Goal: Navigation & Orientation: Find specific page/section

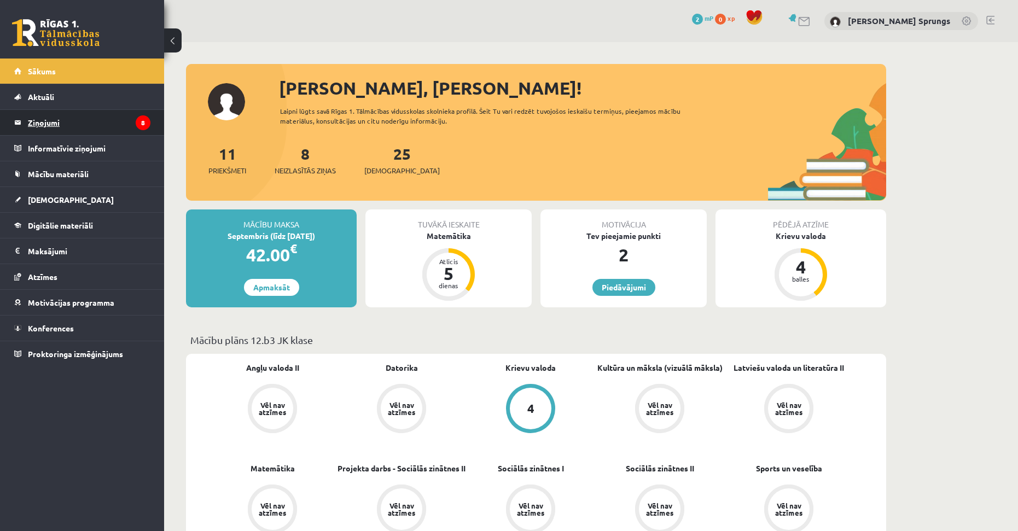
click at [78, 121] on legend "Ziņojumi 8" at bounding box center [89, 122] width 123 height 25
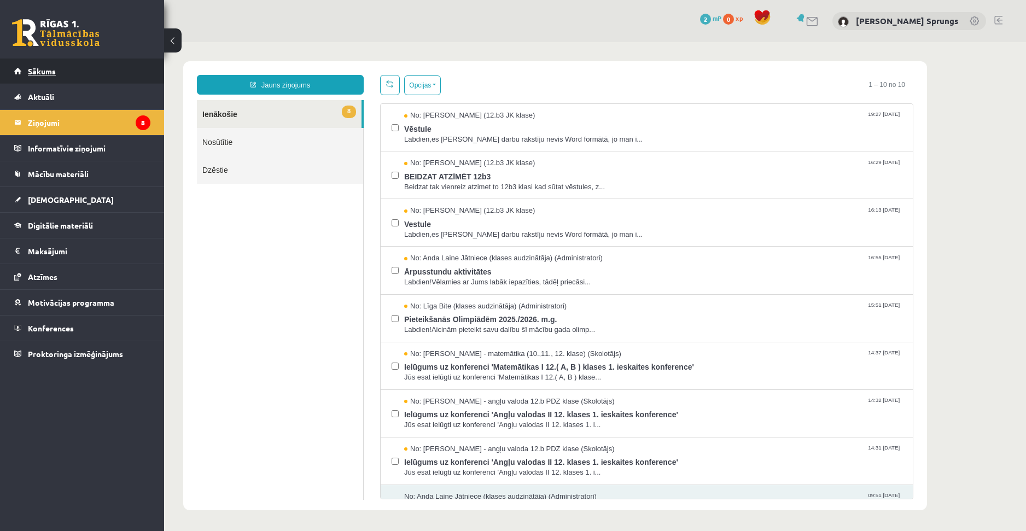
click at [51, 67] on span "Sākums" at bounding box center [42, 71] width 28 height 10
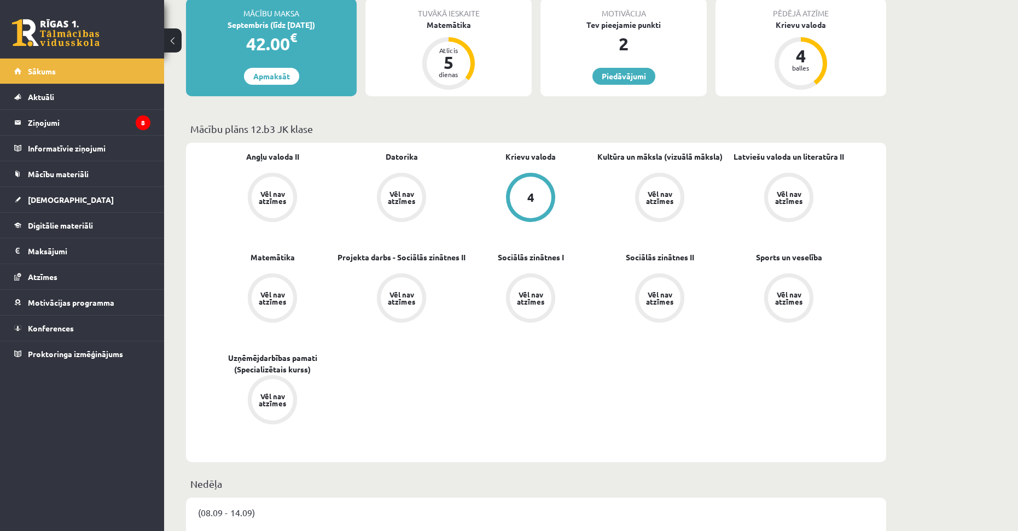
scroll to position [274, 0]
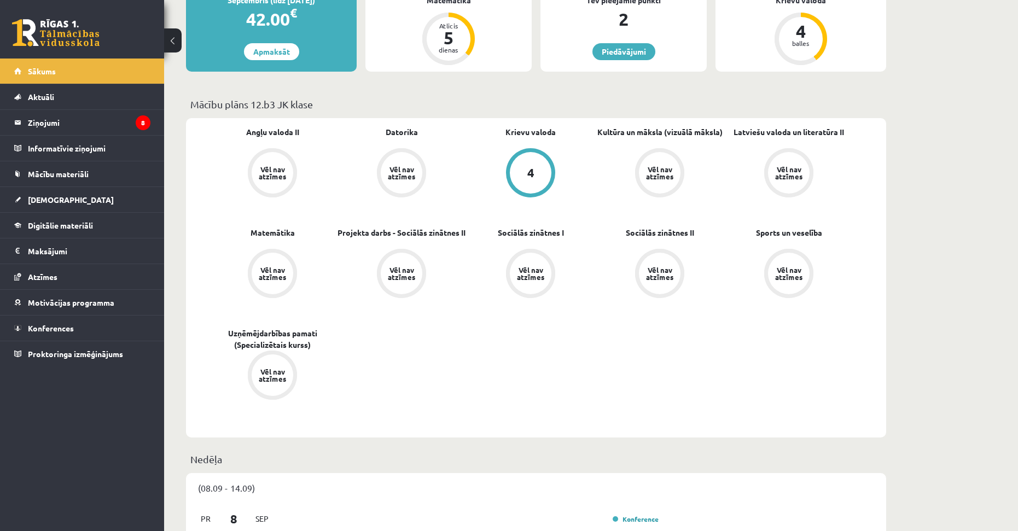
drag, startPoint x: 442, startPoint y: 367, endPoint x: 462, endPoint y: 339, distance: 34.9
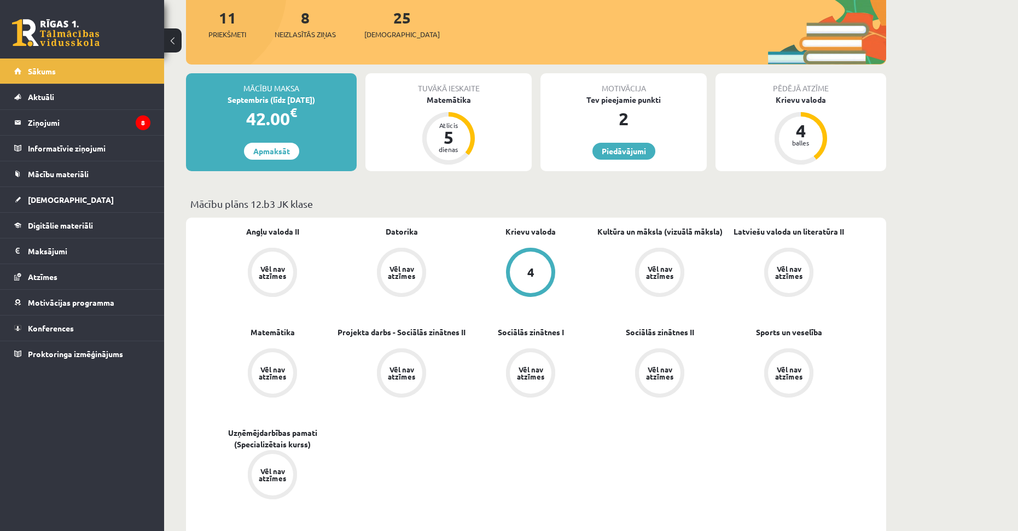
drag, startPoint x: 465, startPoint y: 373, endPoint x: 474, endPoint y: 323, distance: 50.6
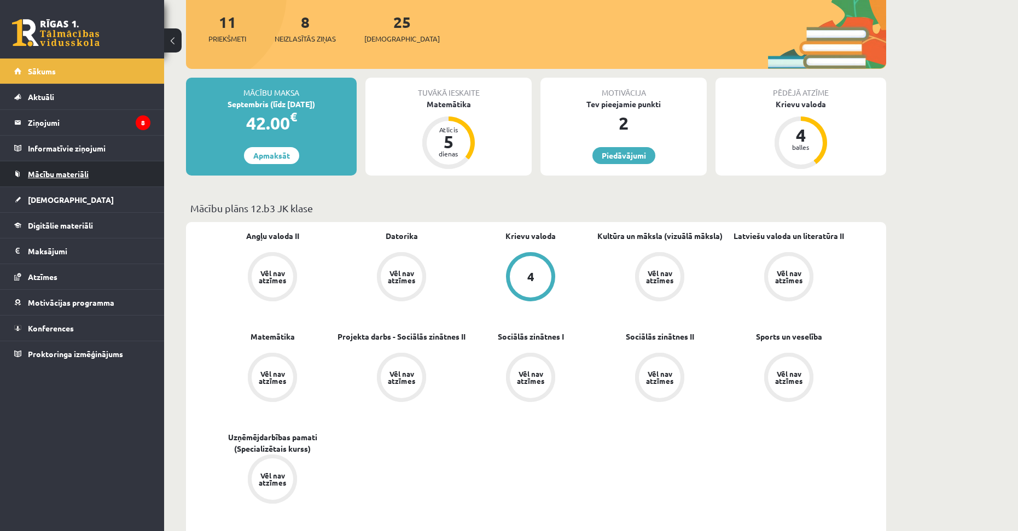
click at [82, 180] on link "Mācību materiāli" at bounding box center [82, 173] width 136 height 25
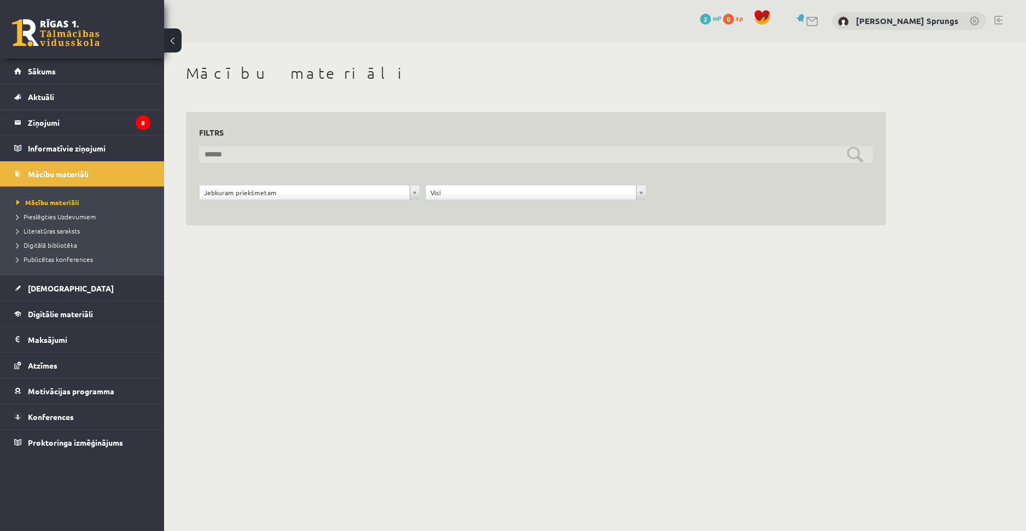
click at [854, 146] on input "text" at bounding box center [536, 154] width 674 height 17
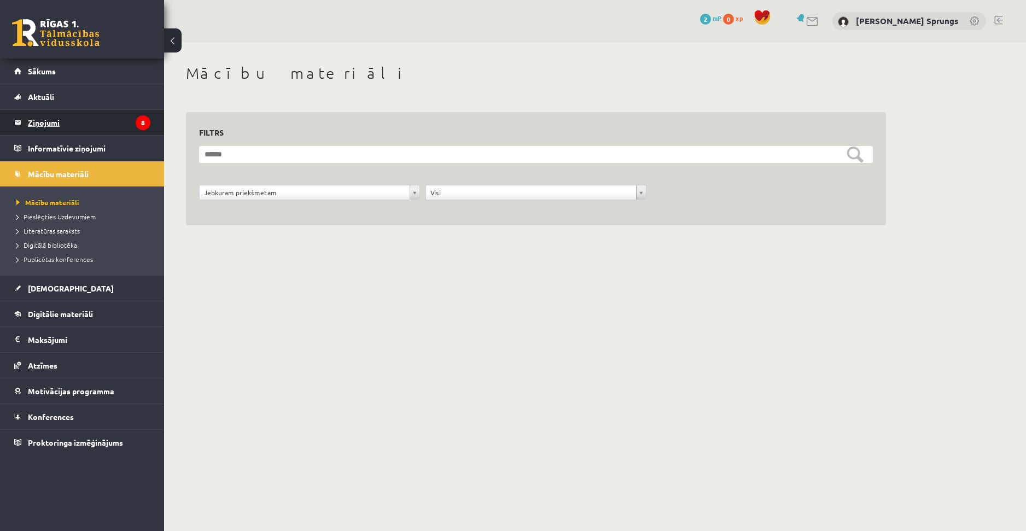
click at [57, 128] on legend "Ziņojumi 8" at bounding box center [89, 122] width 123 height 25
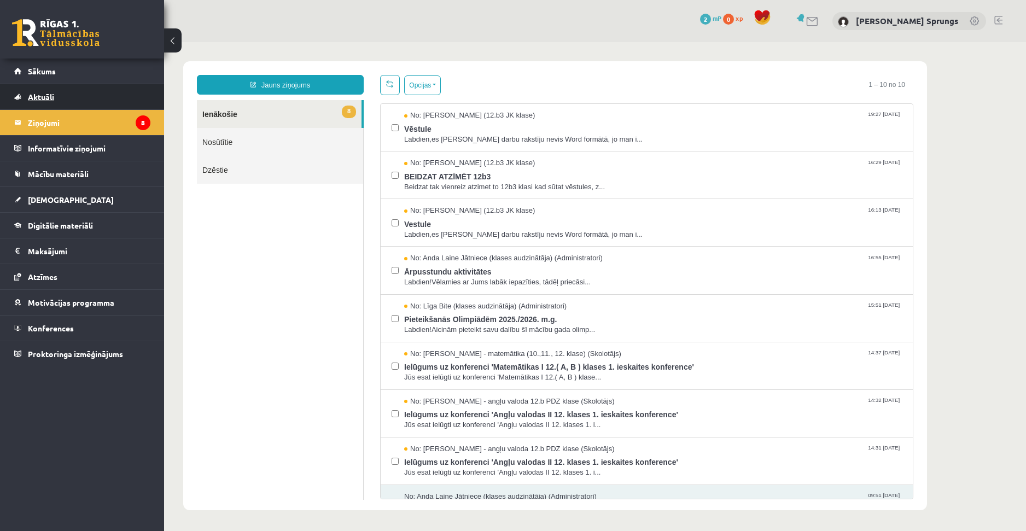
click at [56, 95] on link "Aktuāli" at bounding box center [82, 96] width 136 height 25
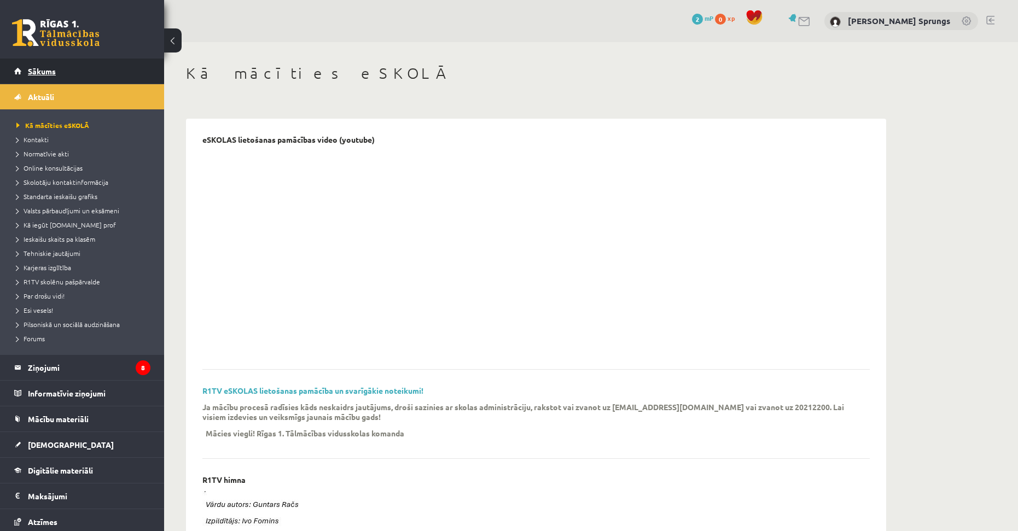
click at [55, 70] on span "Sākums" at bounding box center [42, 71] width 28 height 10
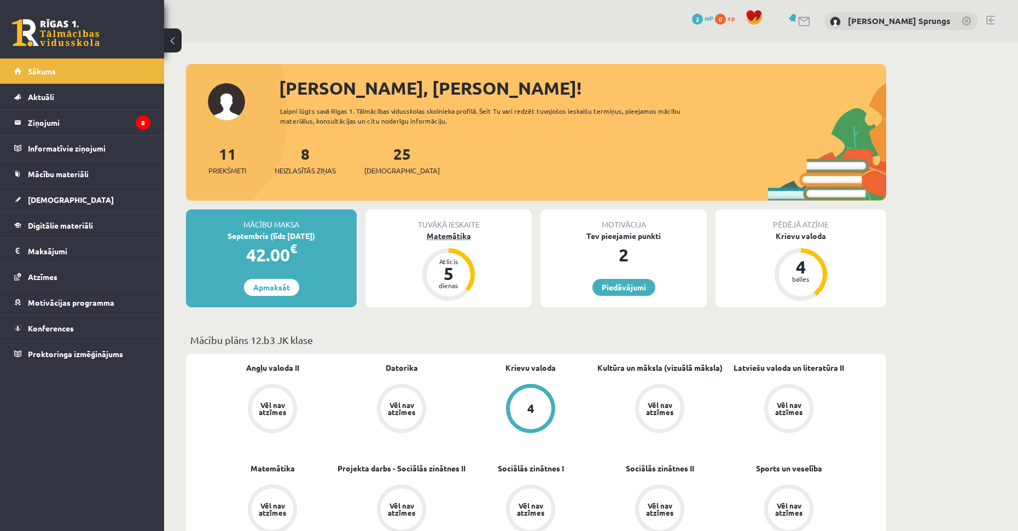
click at [456, 262] on div "Atlicis" at bounding box center [448, 261] width 33 height 7
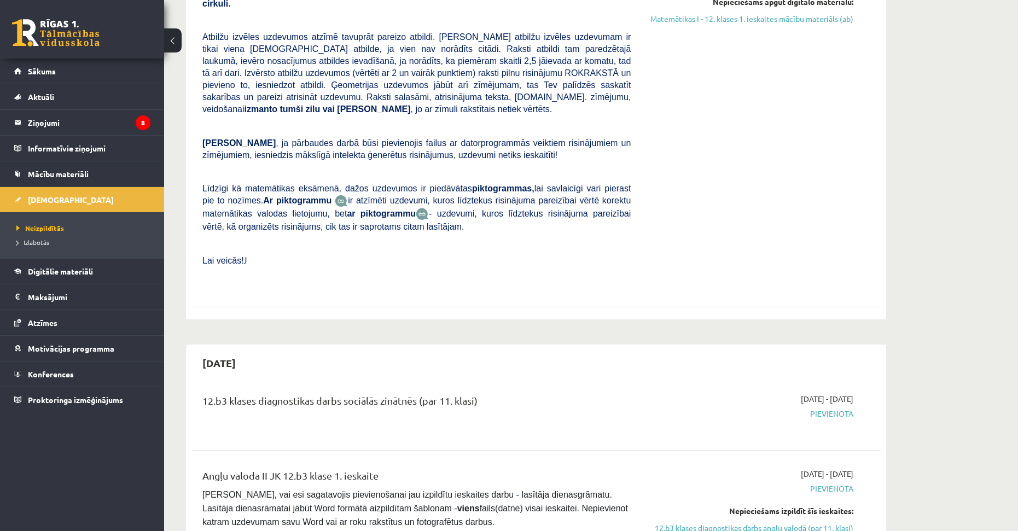
scroll to position [436, 0]
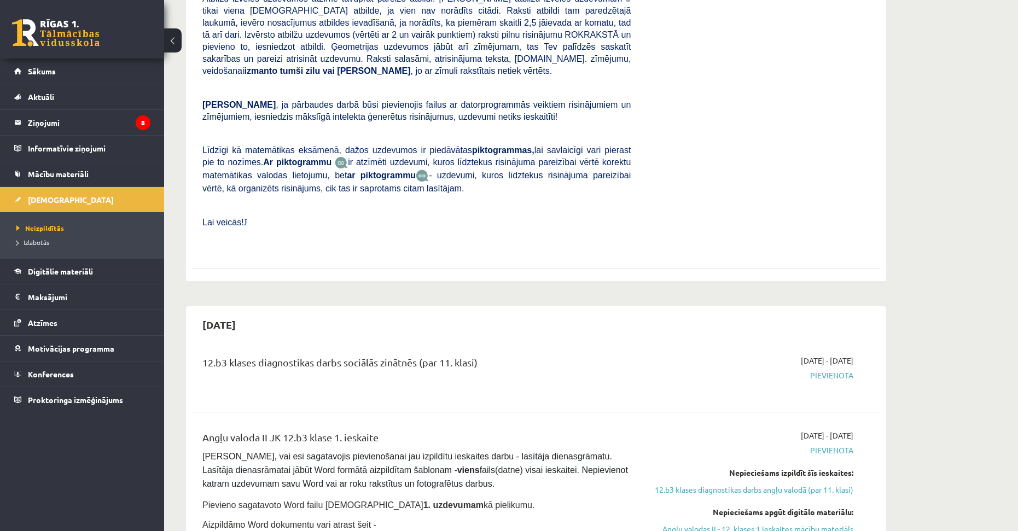
drag, startPoint x: 548, startPoint y: 296, endPoint x: 564, endPoint y: 350, distance: 55.8
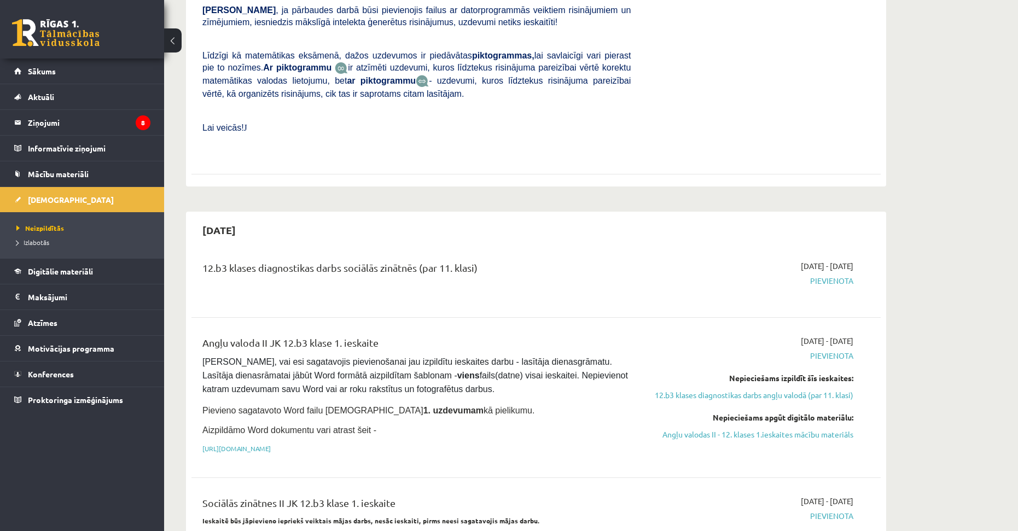
scroll to position [529, 0]
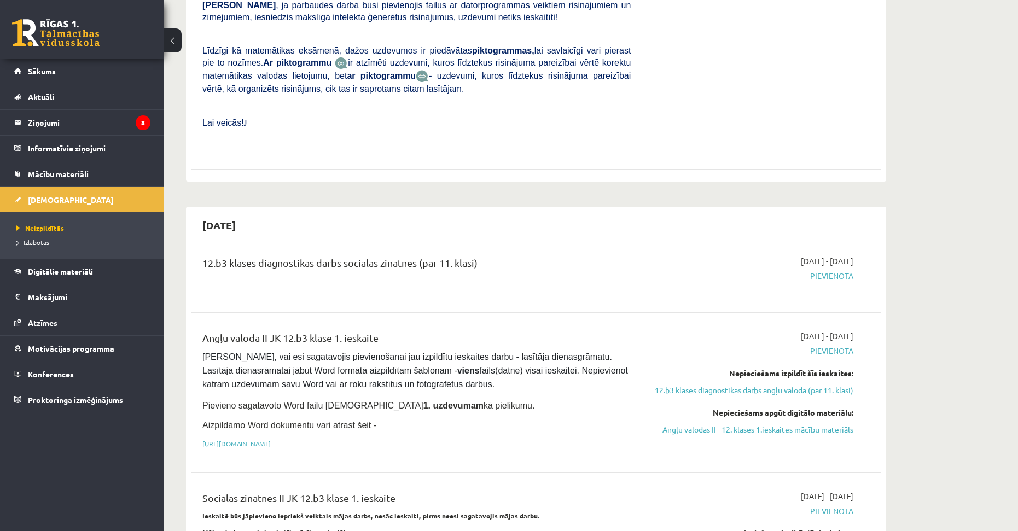
drag, startPoint x: 552, startPoint y: 289, endPoint x: 555, endPoint y: 305, distance: 16.1
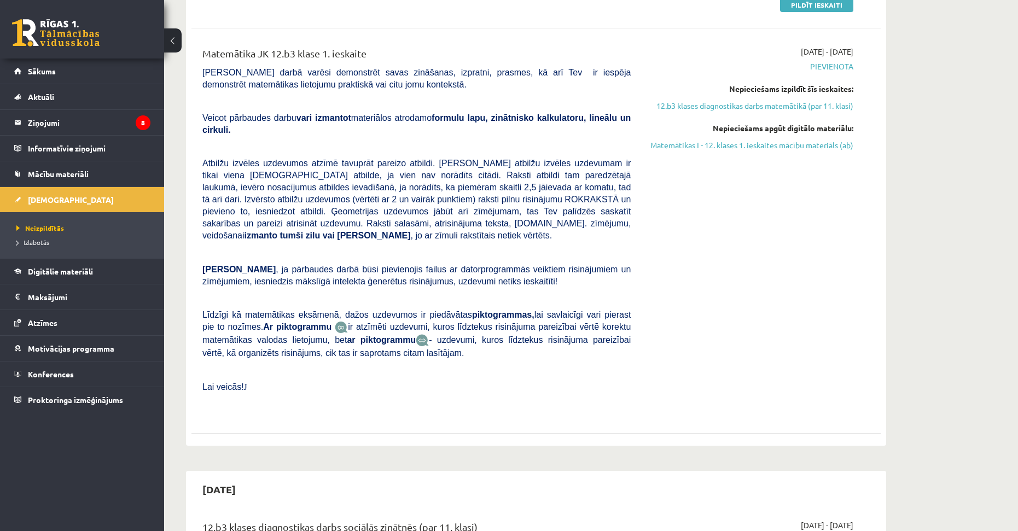
scroll to position [77, 0]
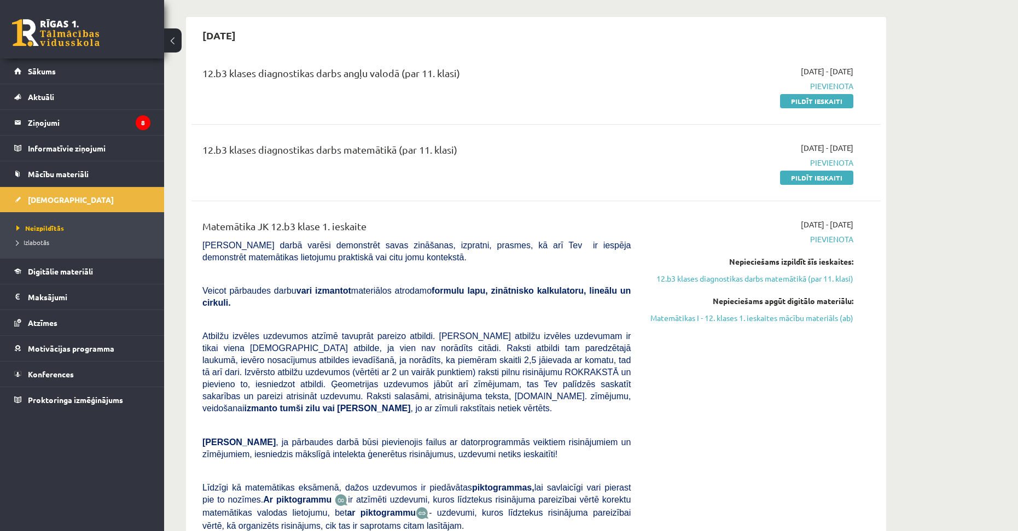
drag, startPoint x: 490, startPoint y: 333, endPoint x: 494, endPoint y: 221, distance: 111.7
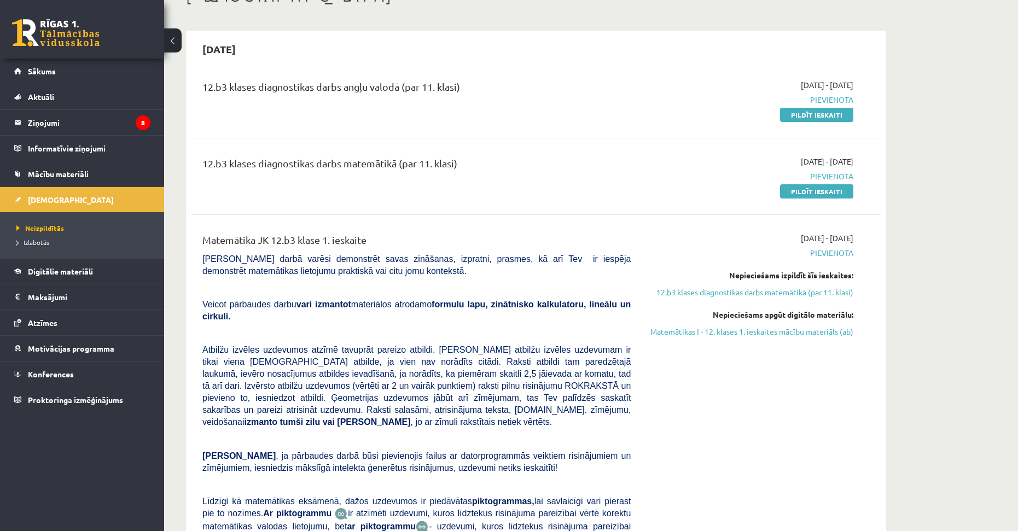
scroll to position [0, 0]
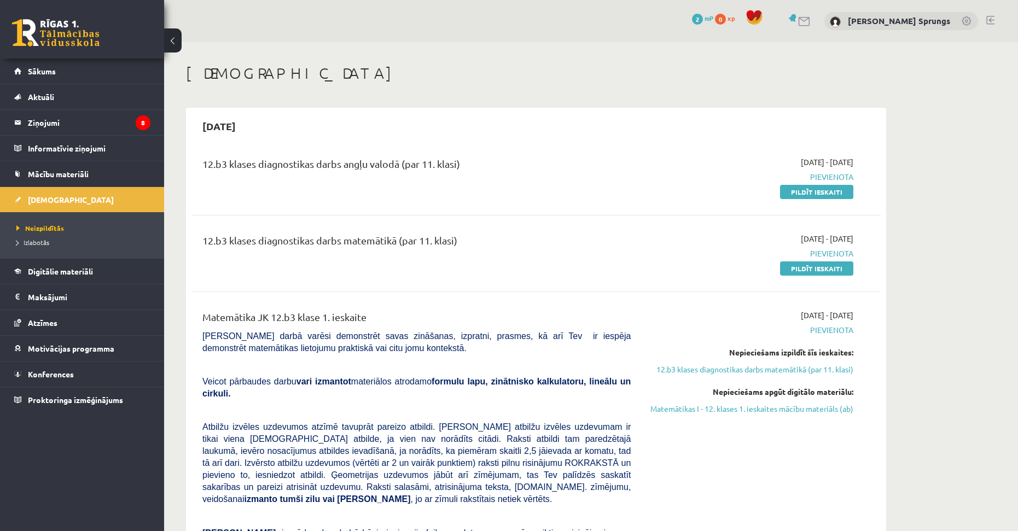
drag, startPoint x: 503, startPoint y: 304, endPoint x: 503, endPoint y: 231, distance: 73.3
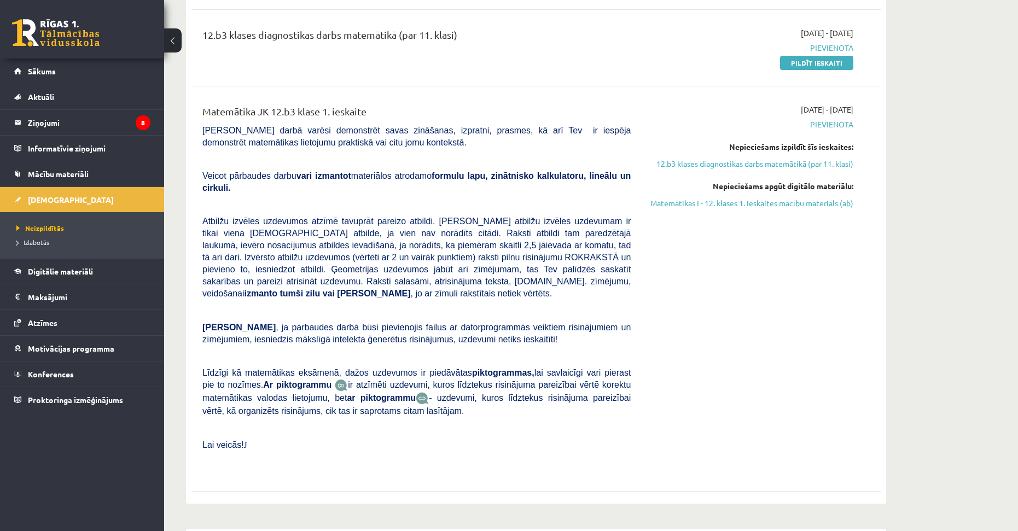
drag, startPoint x: 511, startPoint y: 270, endPoint x: 520, endPoint y: 296, distance: 27.9
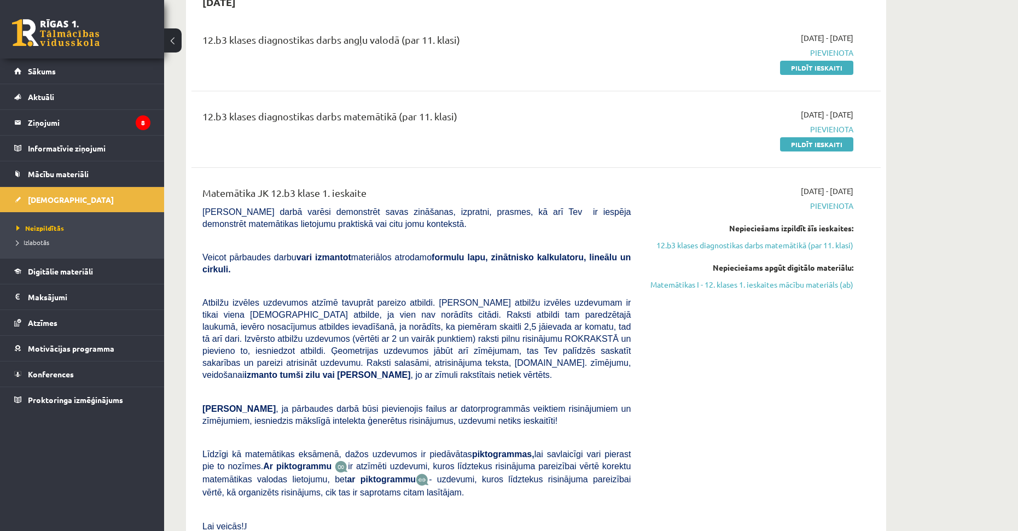
drag, startPoint x: 555, startPoint y: 356, endPoint x: 555, endPoint y: 308, distance: 47.6
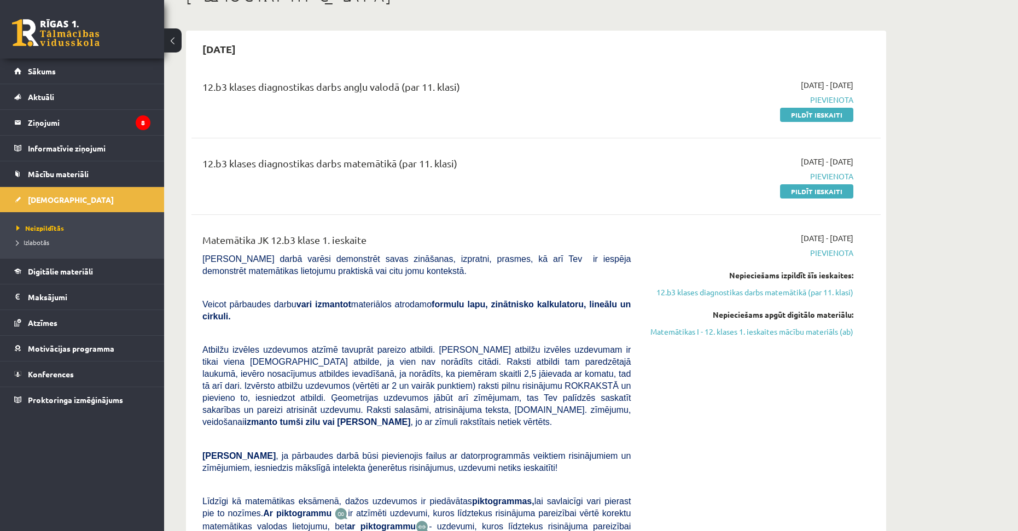
drag, startPoint x: 550, startPoint y: 322, endPoint x: 552, endPoint y: 282, distance: 40.0
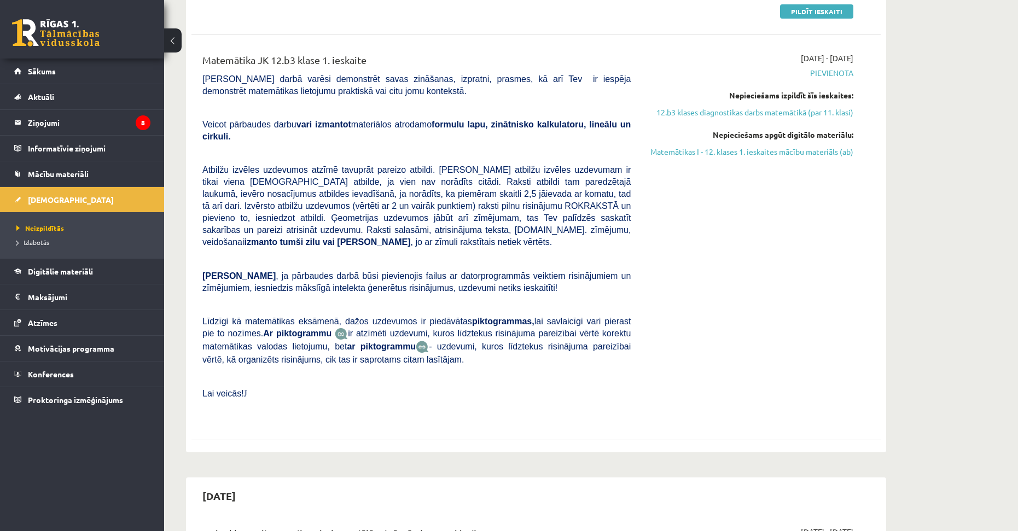
drag, startPoint x: 554, startPoint y: 281, endPoint x: 560, endPoint y: 321, distance: 40.5
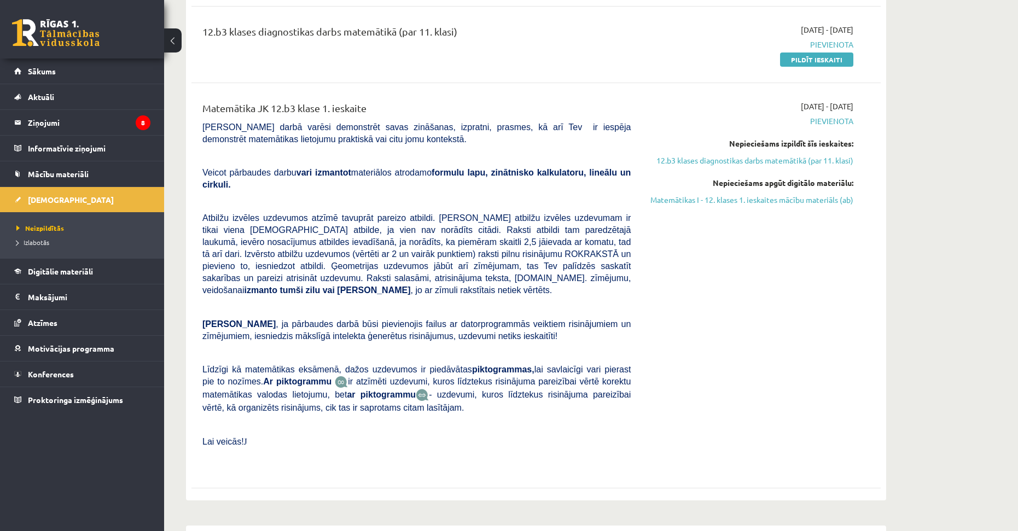
scroll to position [0, 0]
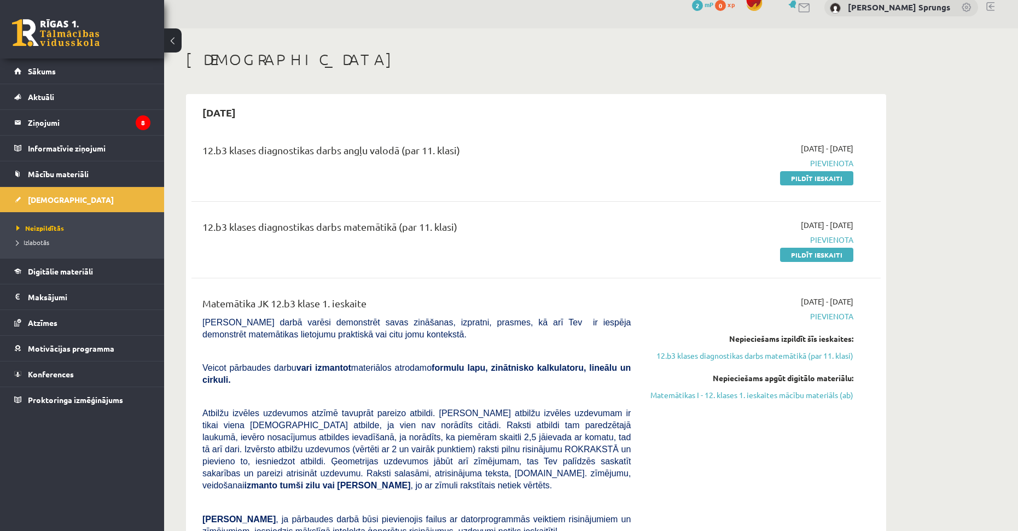
drag, startPoint x: 553, startPoint y: 359, endPoint x: 555, endPoint y: 268, distance: 91.4
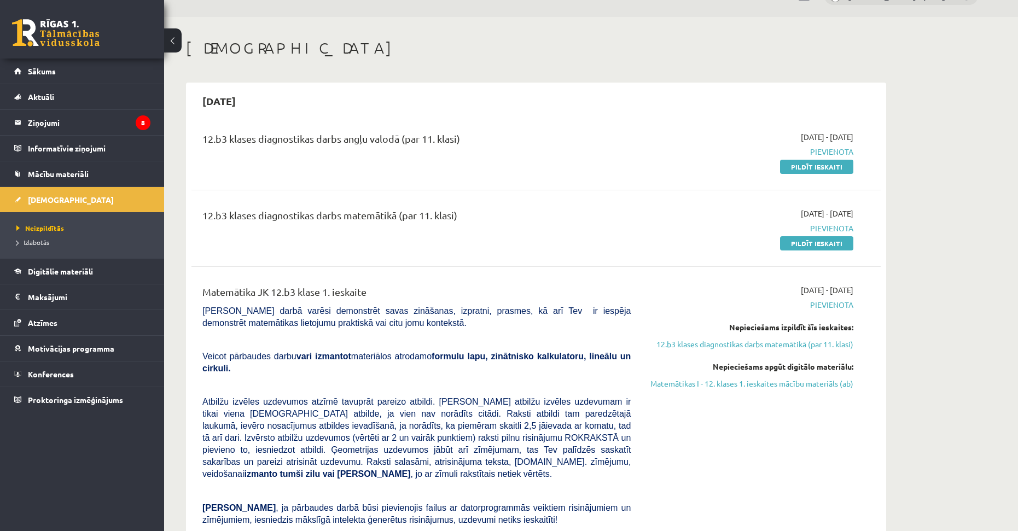
scroll to position [53, 0]
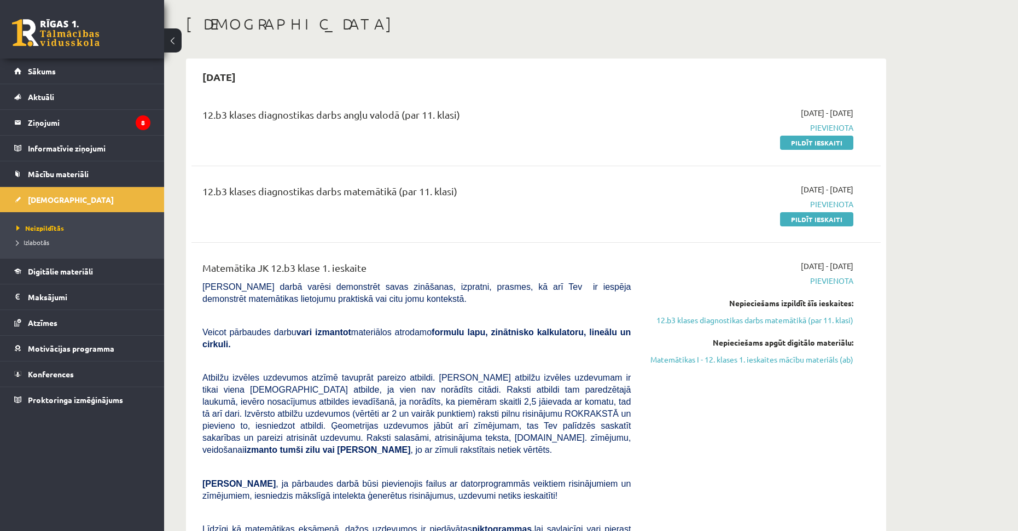
drag, startPoint x: 465, startPoint y: 264, endPoint x: 474, endPoint y: 293, distance: 30.5
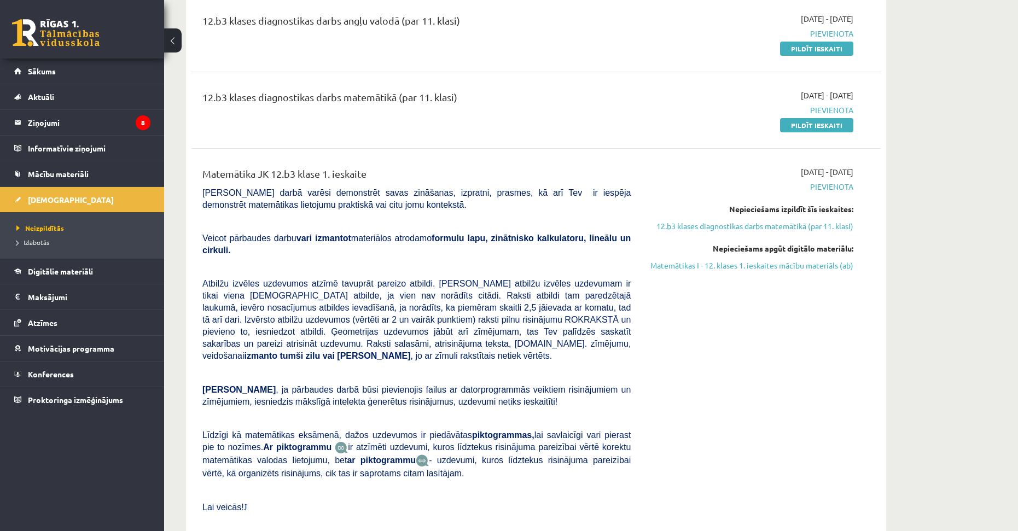
drag, startPoint x: 460, startPoint y: 208, endPoint x: 466, endPoint y: 244, distance: 36.1
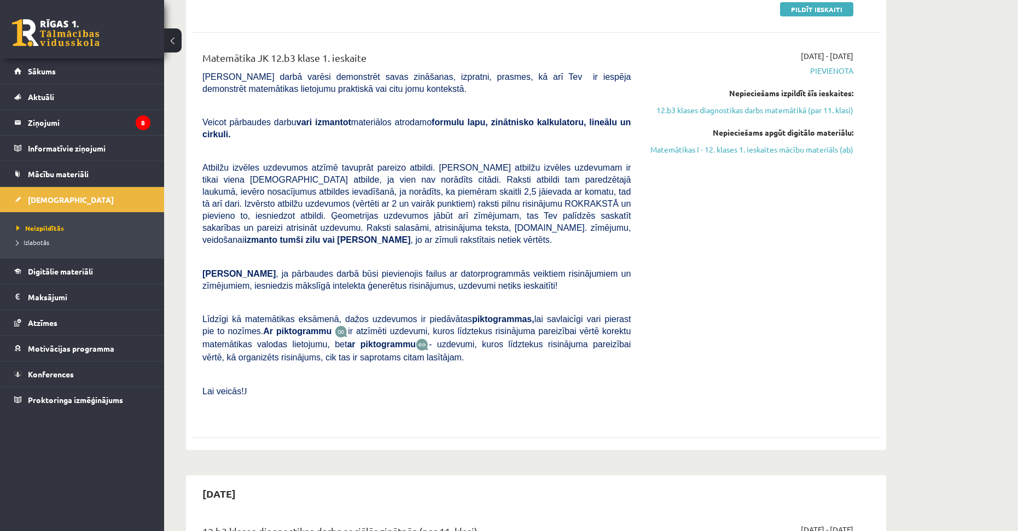
drag, startPoint x: 465, startPoint y: 246, endPoint x: 466, endPoint y: 269, distance: 23.0
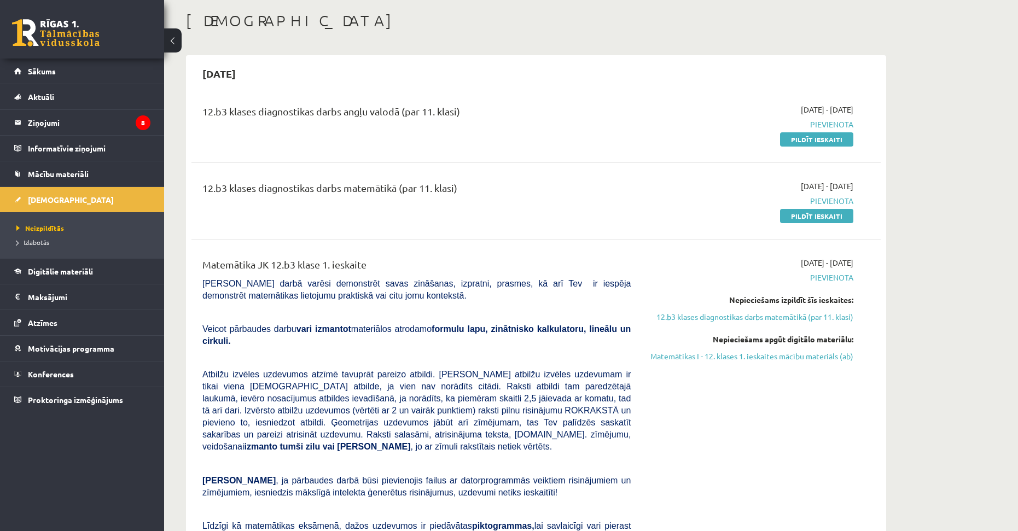
scroll to position [0, 0]
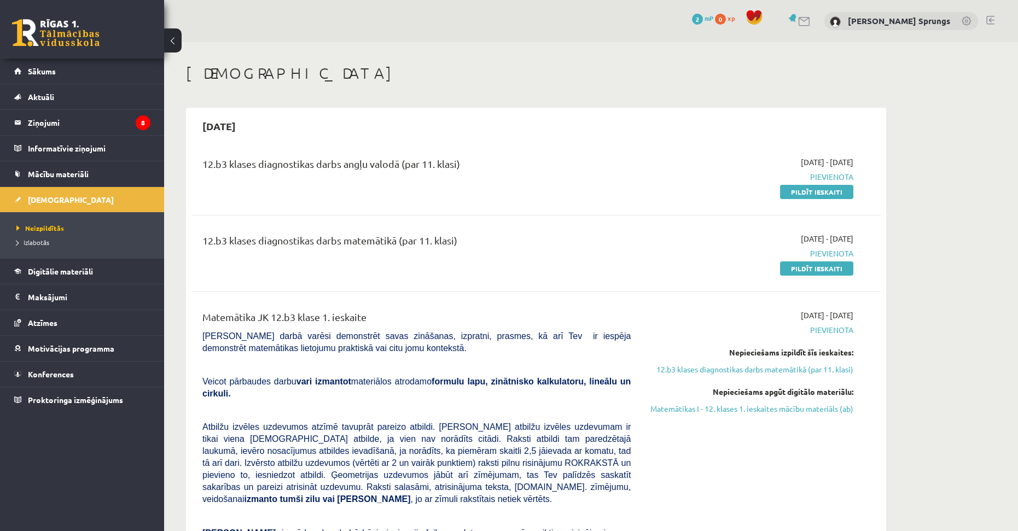
drag, startPoint x: 440, startPoint y: 322, endPoint x: 439, endPoint y: 216, distance: 106.2
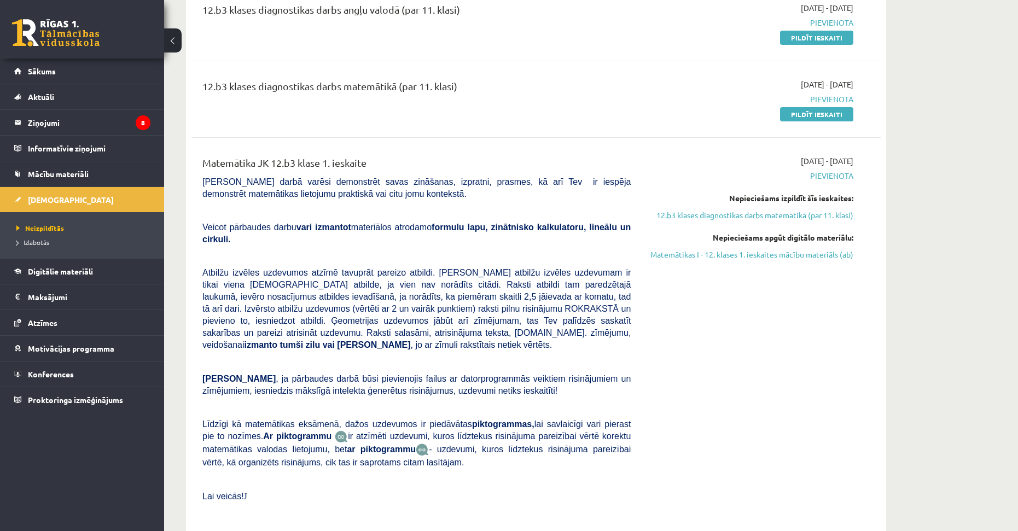
drag, startPoint x: 378, startPoint y: 208, endPoint x: 397, endPoint y: 274, distance: 67.9
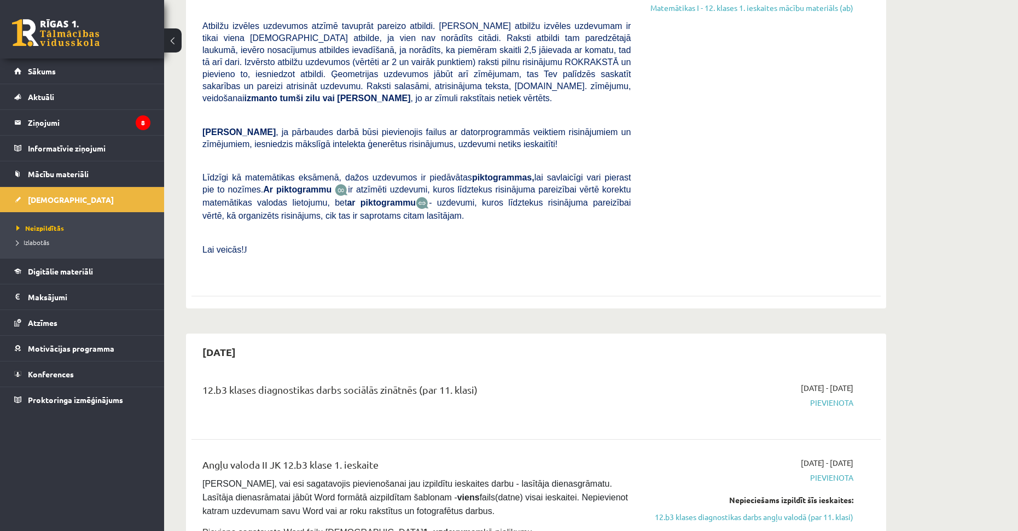
drag, startPoint x: 413, startPoint y: 219, endPoint x: 429, endPoint y: 276, distance: 59.1
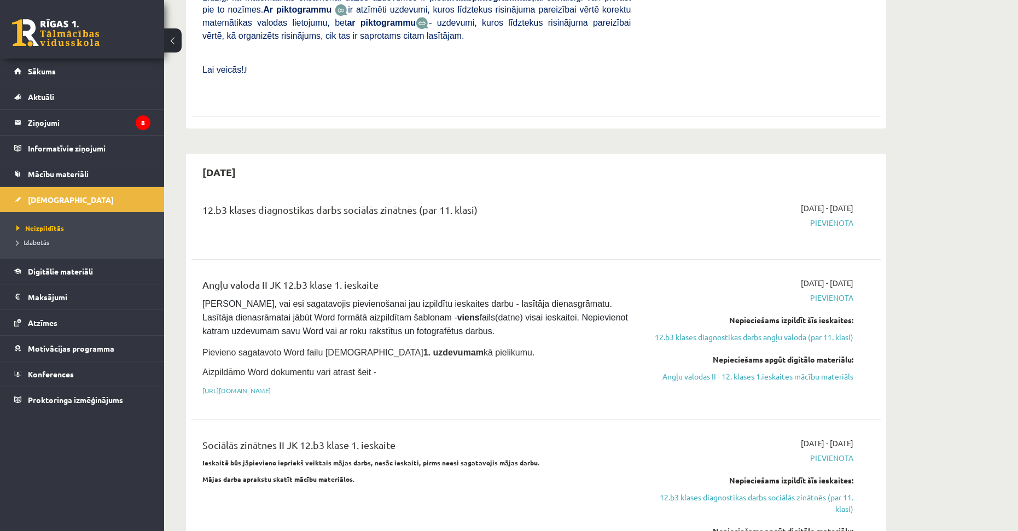
drag, startPoint x: 468, startPoint y: 193, endPoint x: 472, endPoint y: 214, distance: 21.7
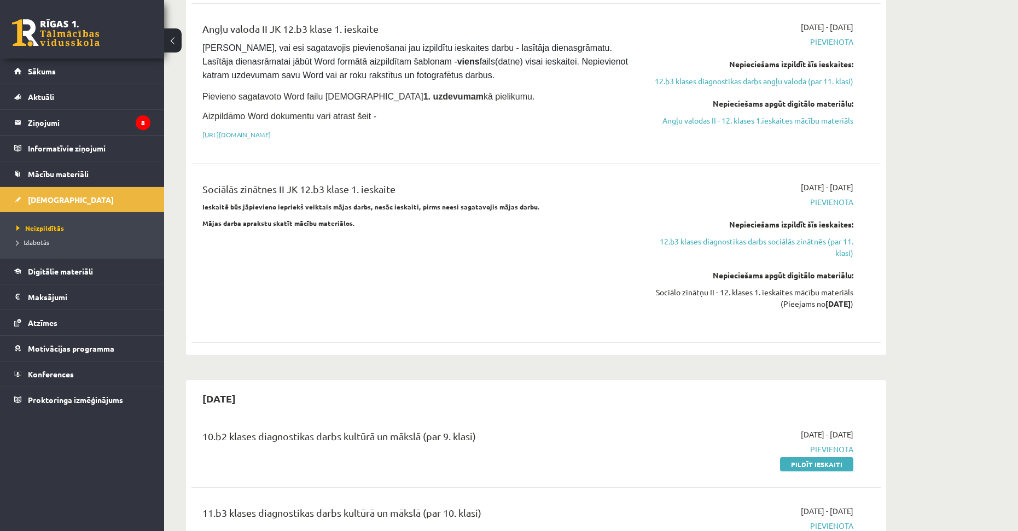
drag, startPoint x: 475, startPoint y: 170, endPoint x: 492, endPoint y: 231, distance: 63.4
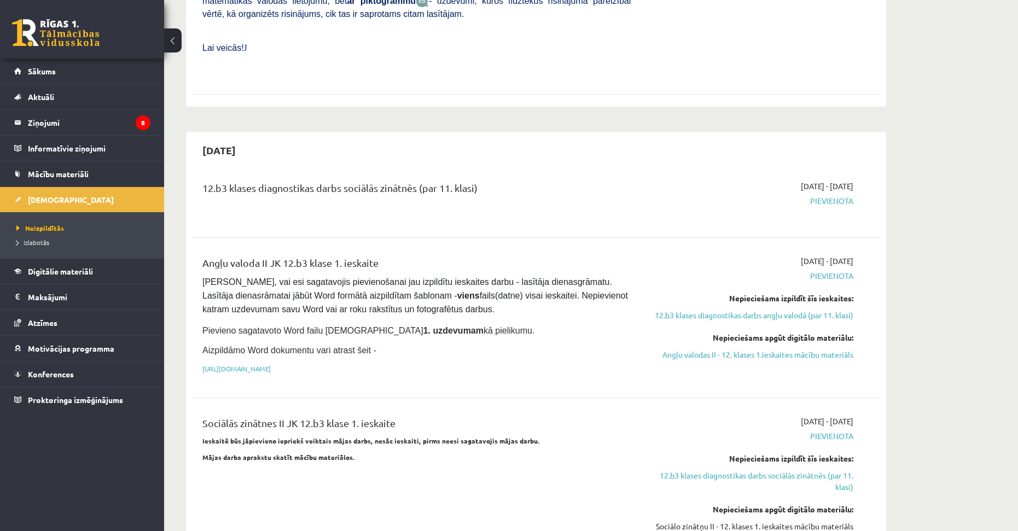
drag, startPoint x: 492, startPoint y: 231, endPoint x: 500, endPoint y: 151, distance: 80.3
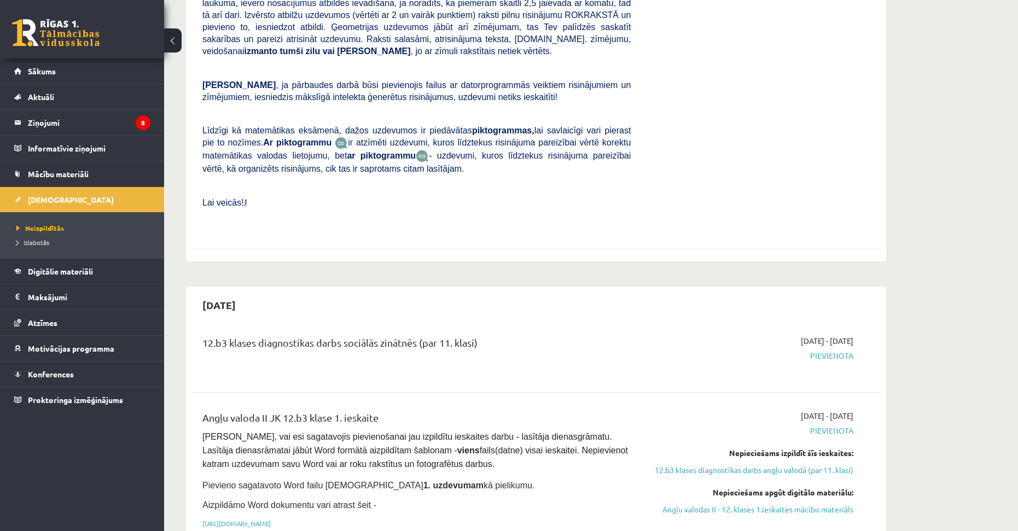
scroll to position [618, 0]
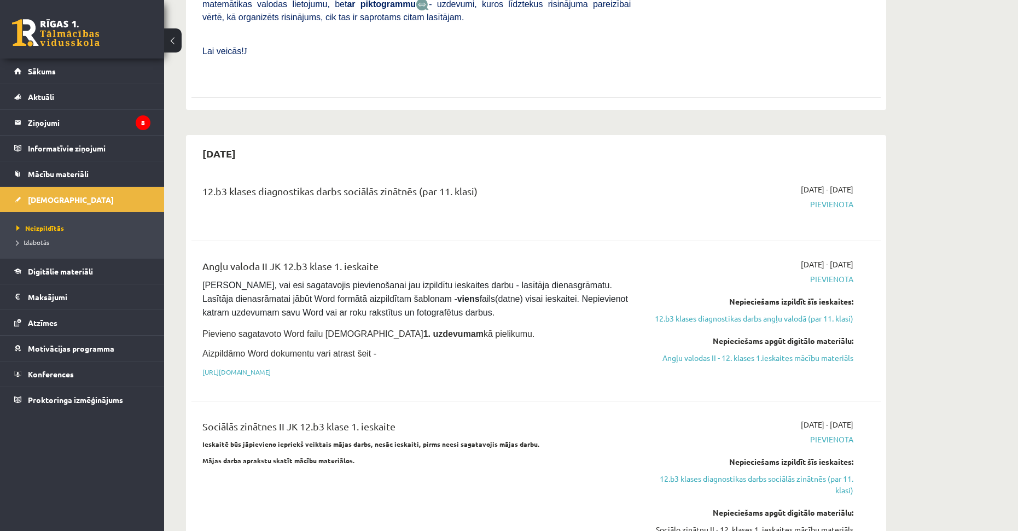
drag, startPoint x: 359, startPoint y: 279, endPoint x: 376, endPoint y: 362, distance: 84.3
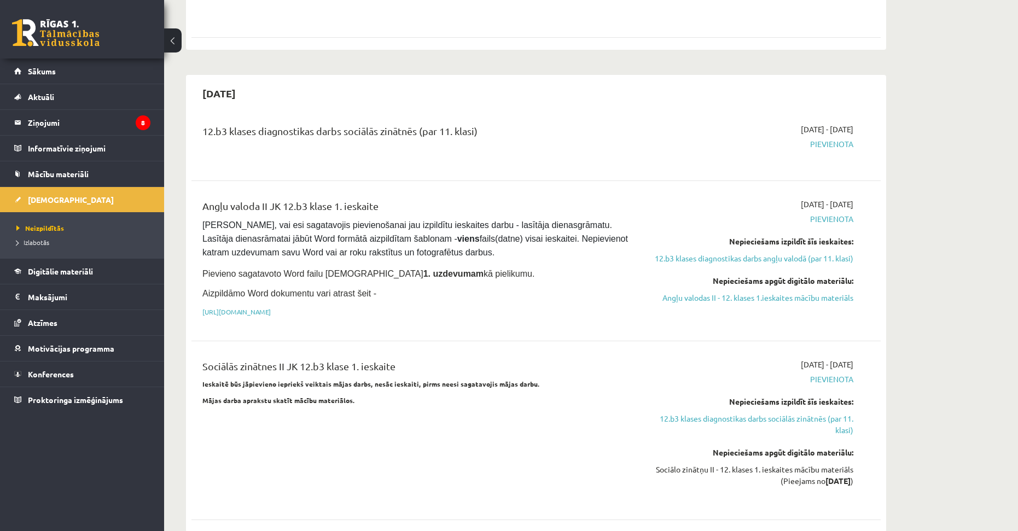
scroll to position [700, 0]
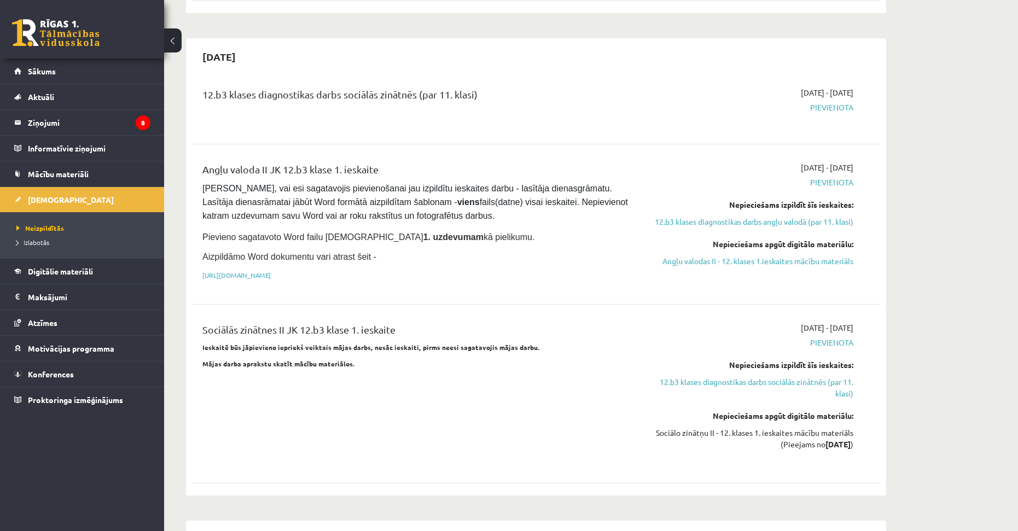
drag, startPoint x: 561, startPoint y: 196, endPoint x: 561, endPoint y: 218, distance: 22.4
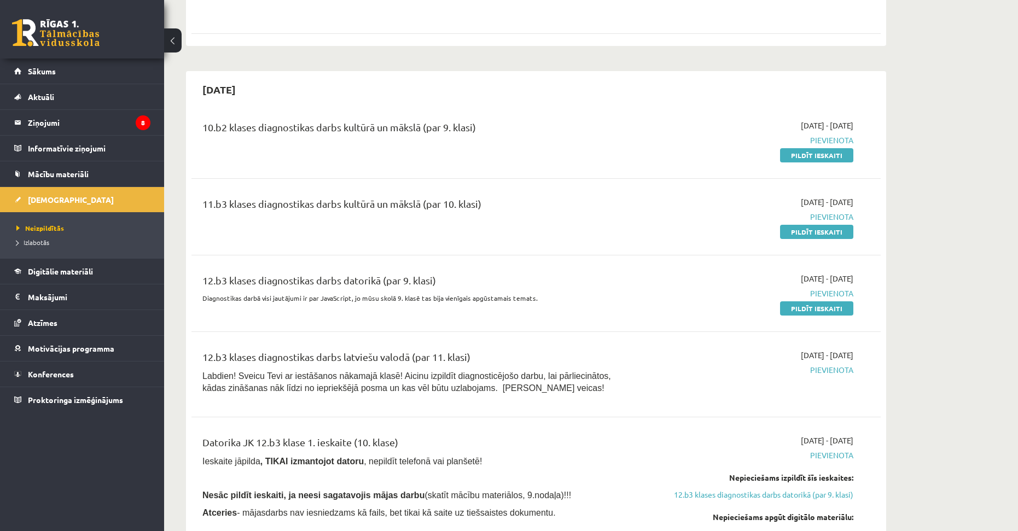
scroll to position [1184, 0]
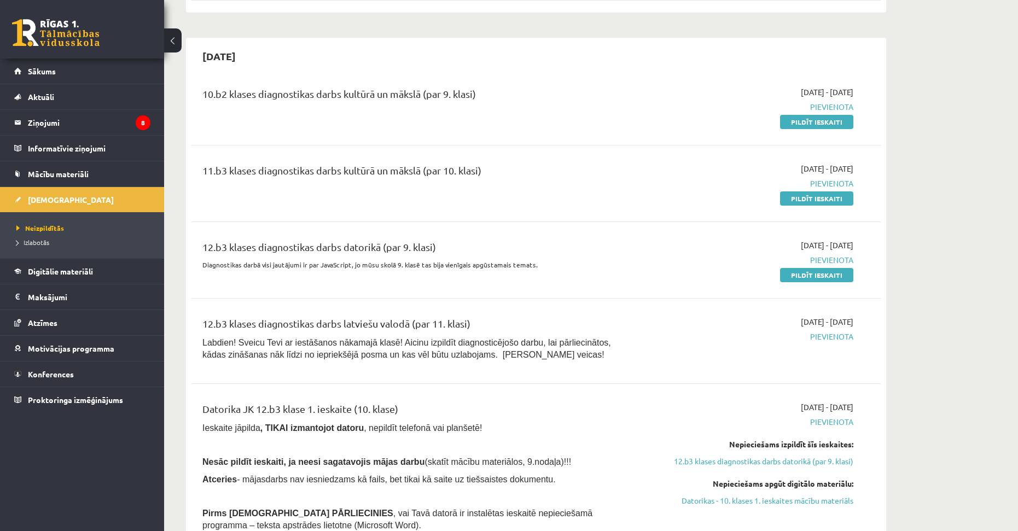
drag, startPoint x: 549, startPoint y: 175, endPoint x: 562, endPoint y: 218, distance: 45.2
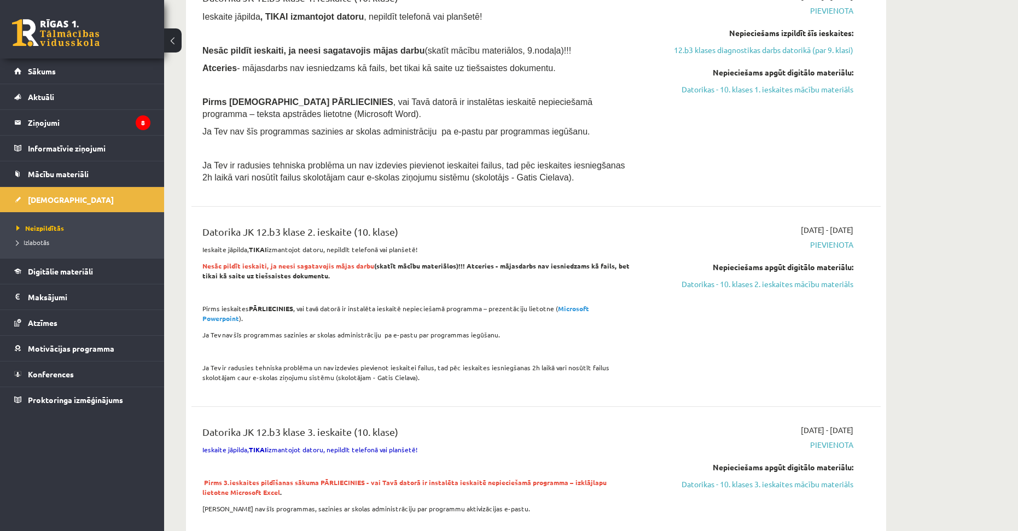
drag, startPoint x: 557, startPoint y: 216, endPoint x: 565, endPoint y: 276, distance: 61.2
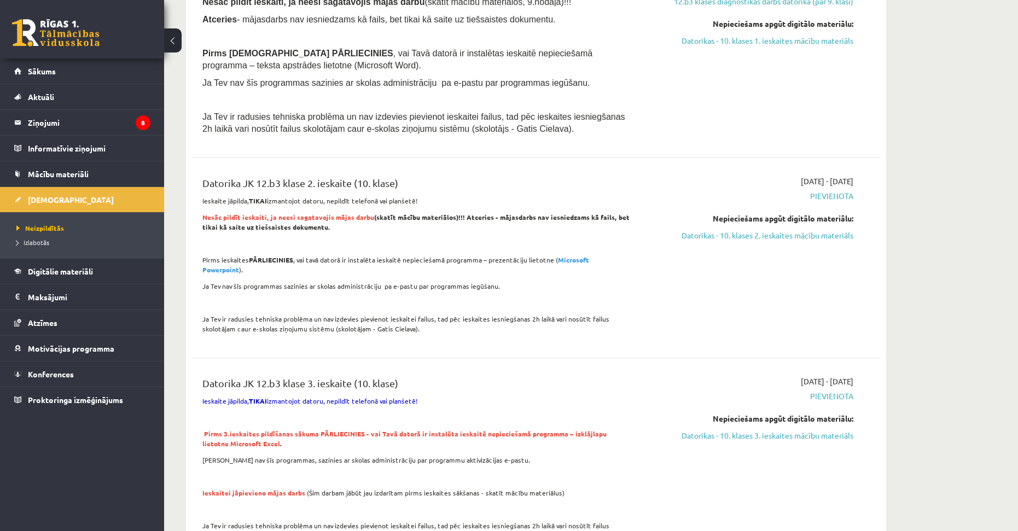
scroll to position [1693, 0]
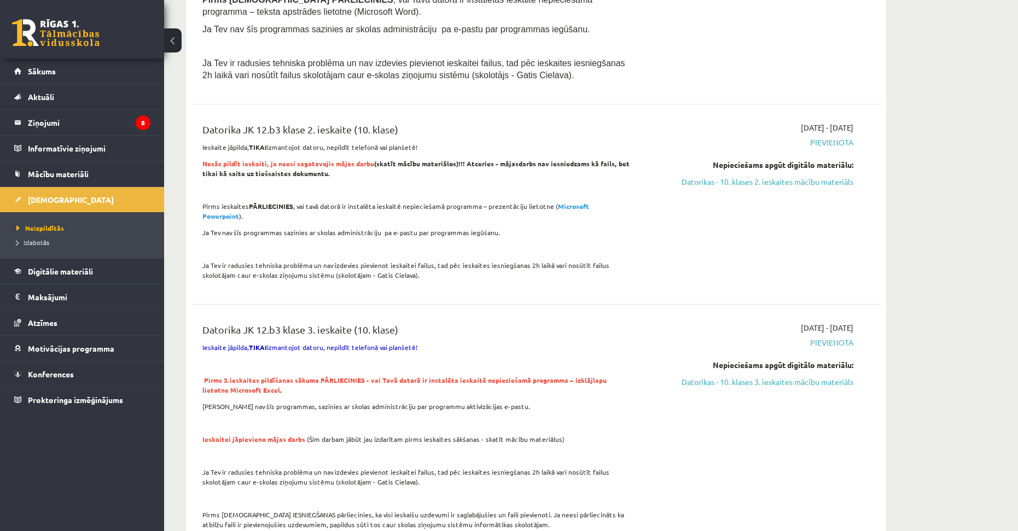
drag, startPoint x: 560, startPoint y: 239, endPoint x: 571, endPoint y: 287, distance: 49.4
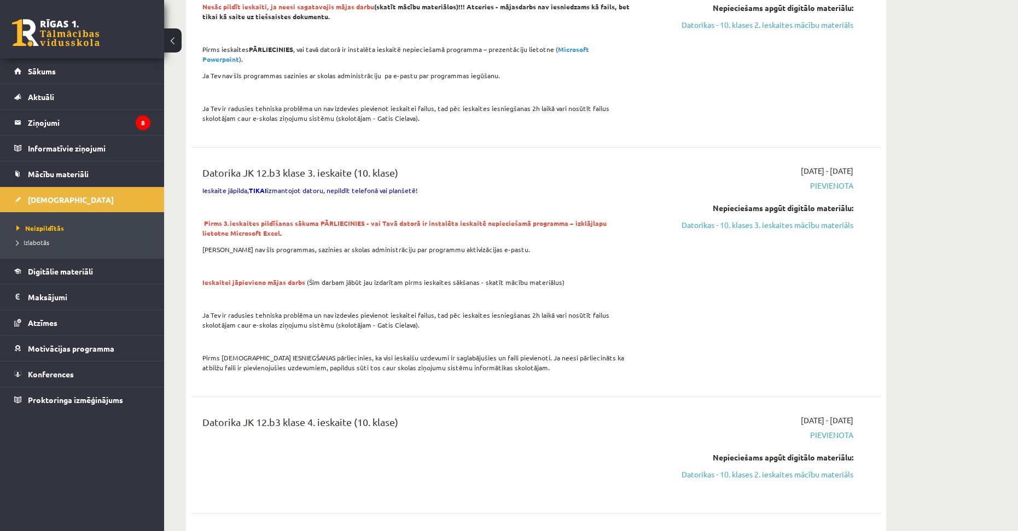
scroll to position [2069, 0]
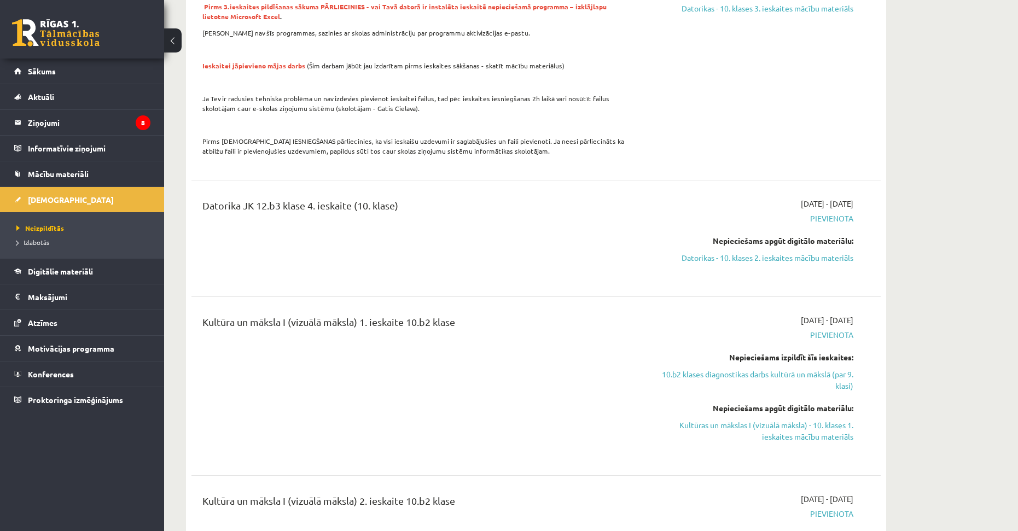
drag, startPoint x: 489, startPoint y: 247, endPoint x: 502, endPoint y: 318, distance: 72.2
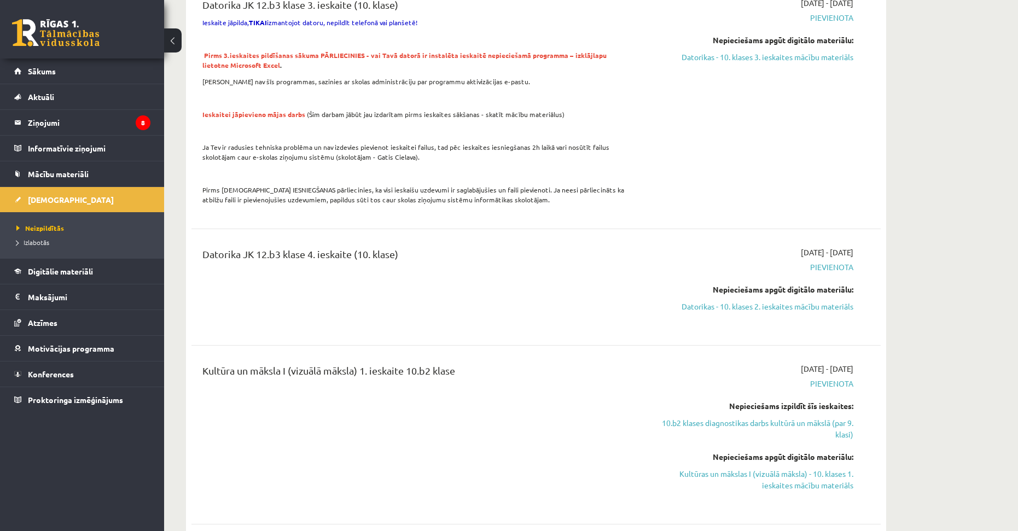
drag, startPoint x: 537, startPoint y: 258, endPoint x: 540, endPoint y: 222, distance: 35.7
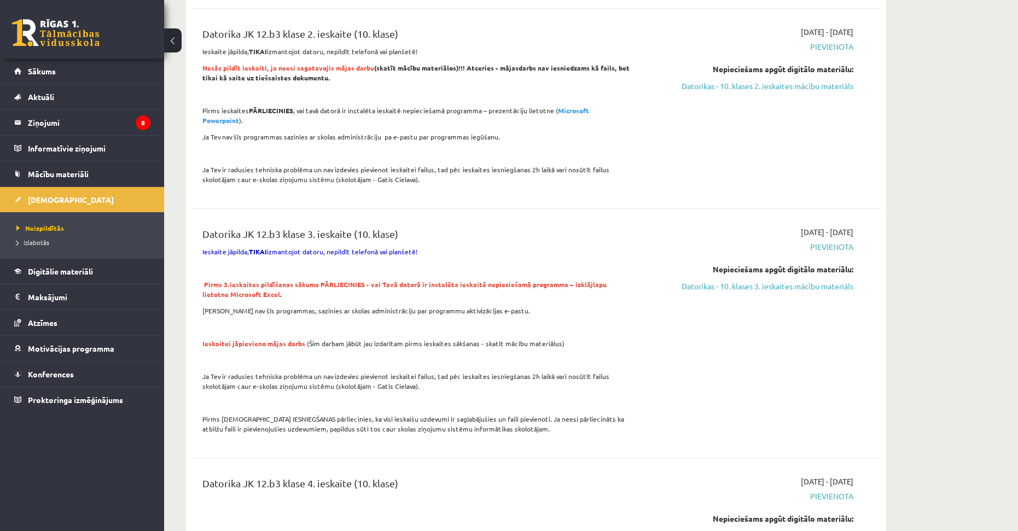
drag, startPoint x: 540, startPoint y: 221, endPoint x: 546, endPoint y: 146, distance: 75.2
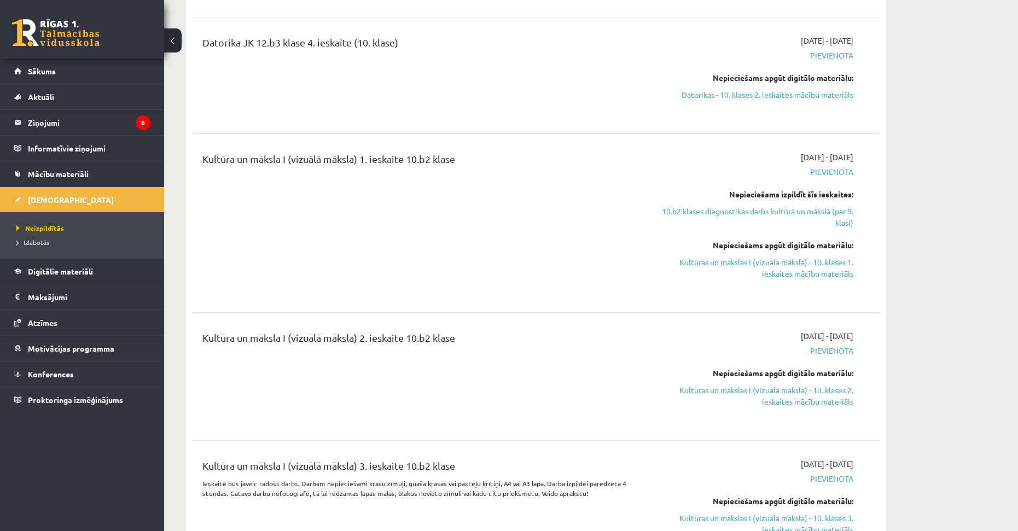
drag, startPoint x: 558, startPoint y: 224, endPoint x: 559, endPoint y: 263, distance: 39.4
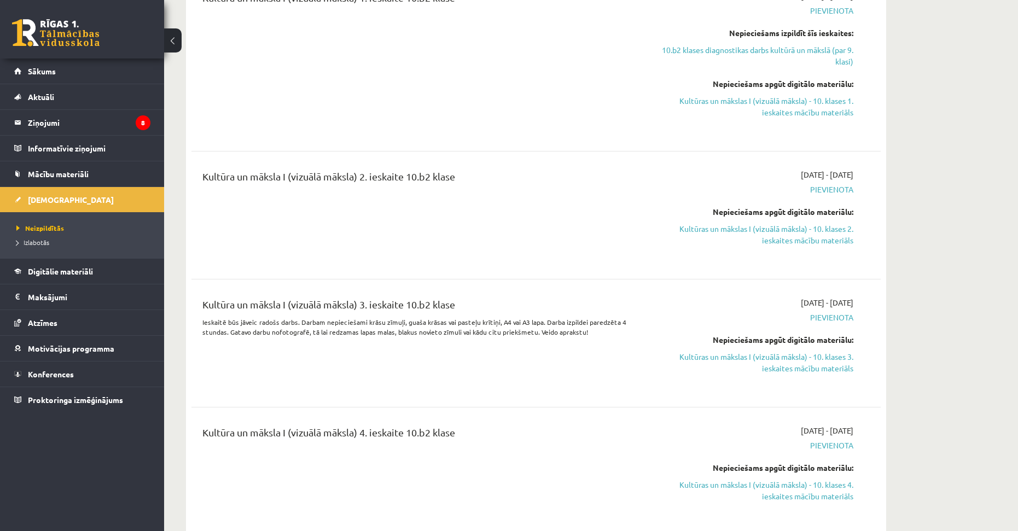
drag, startPoint x: 554, startPoint y: 268, endPoint x: 555, endPoint y: 279, distance: 11.1
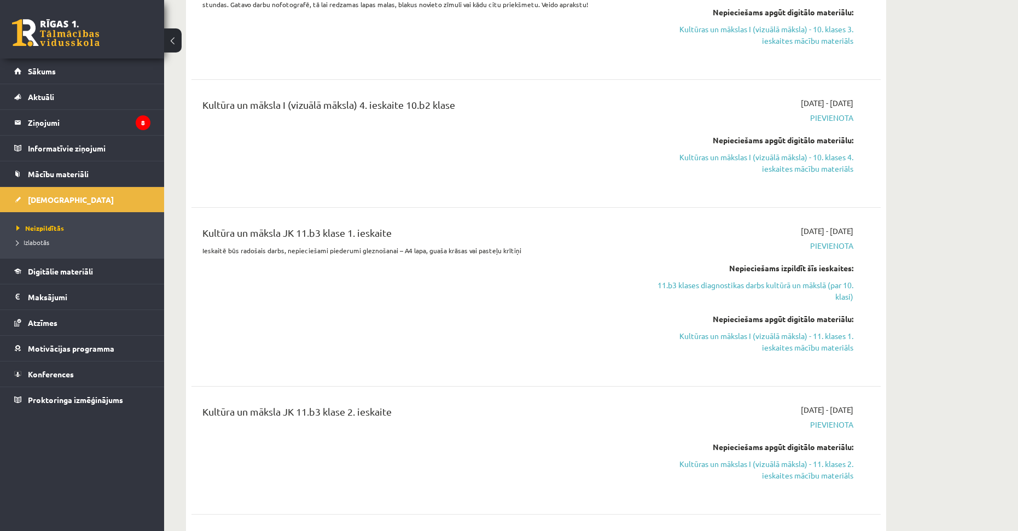
scroll to position [2769, 0]
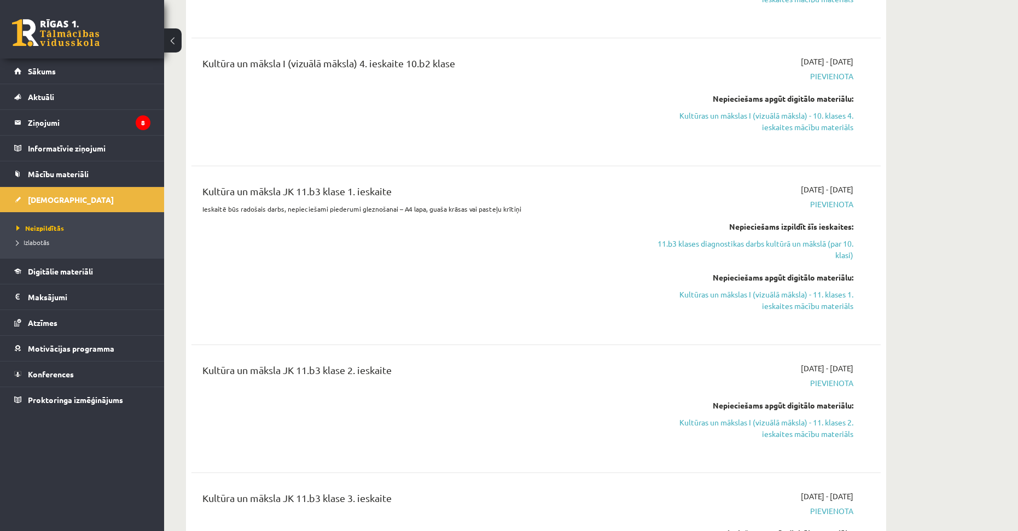
drag, startPoint x: 553, startPoint y: 247, endPoint x: 560, endPoint y: 309, distance: 61.7
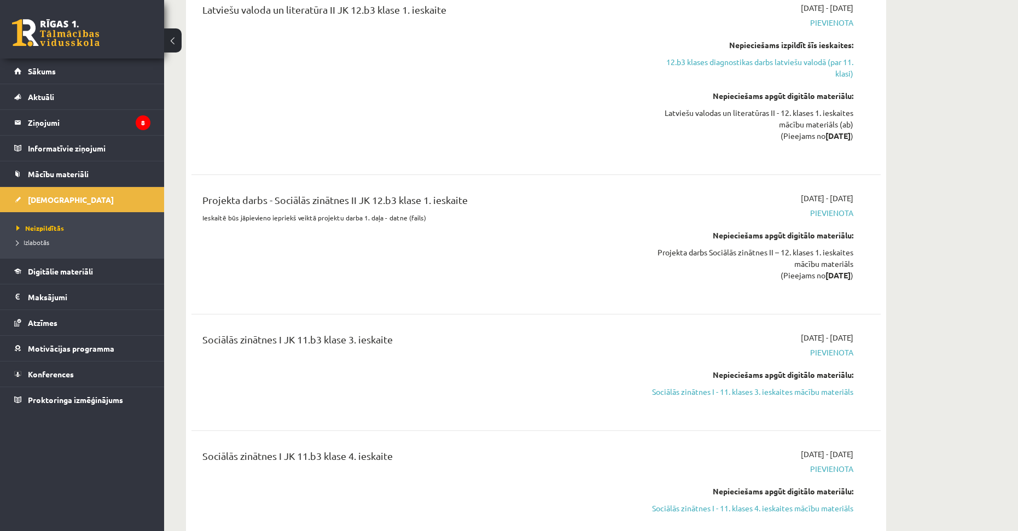
drag, startPoint x: 551, startPoint y: 207, endPoint x: 556, endPoint y: 269, distance: 62.0
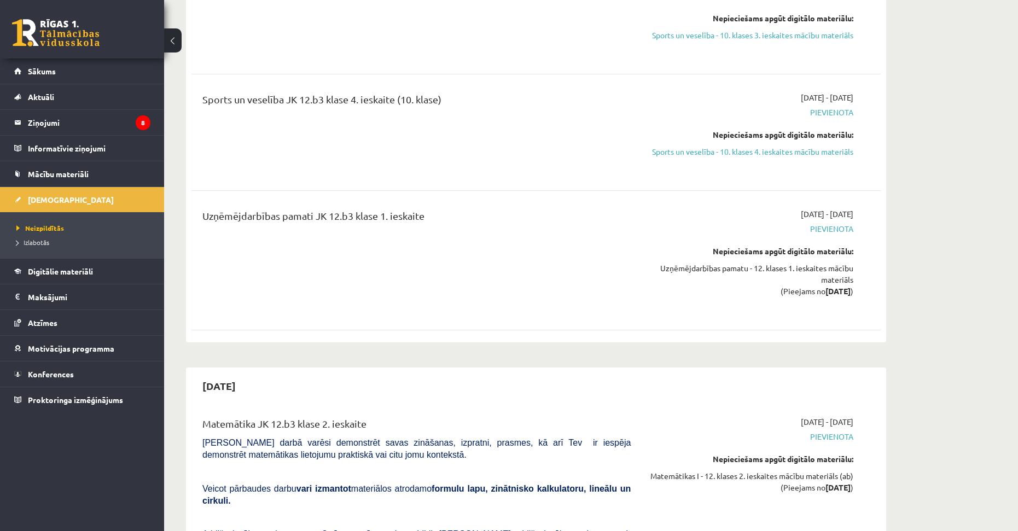
scroll to position [4416, 0]
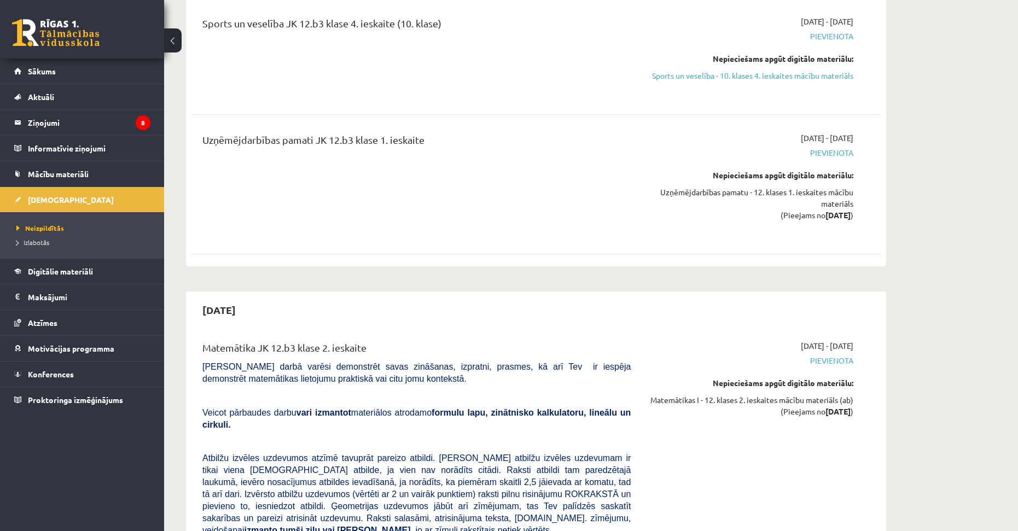
drag, startPoint x: 546, startPoint y: 215, endPoint x: 547, endPoint y: 272, distance: 56.9
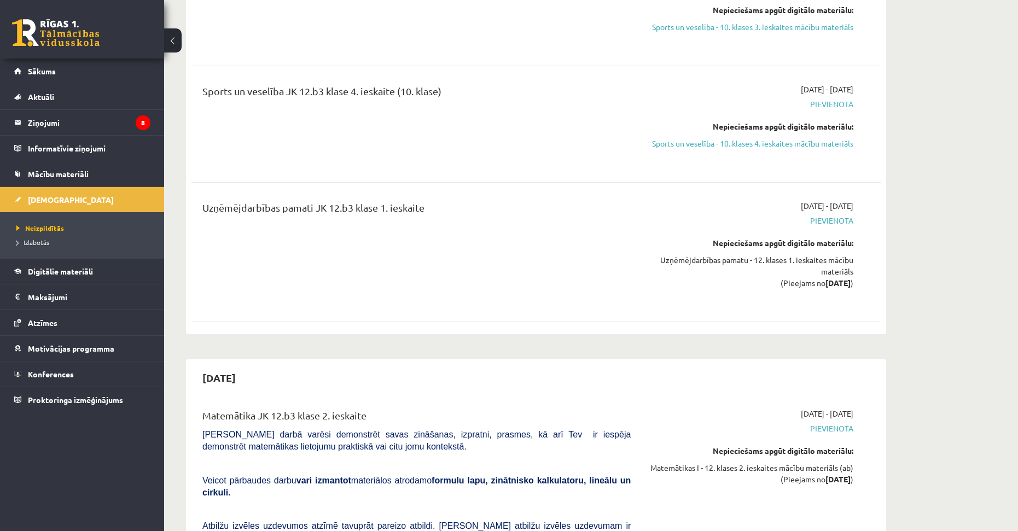
drag, startPoint x: 546, startPoint y: 269, endPoint x: 555, endPoint y: 231, distance: 39.4
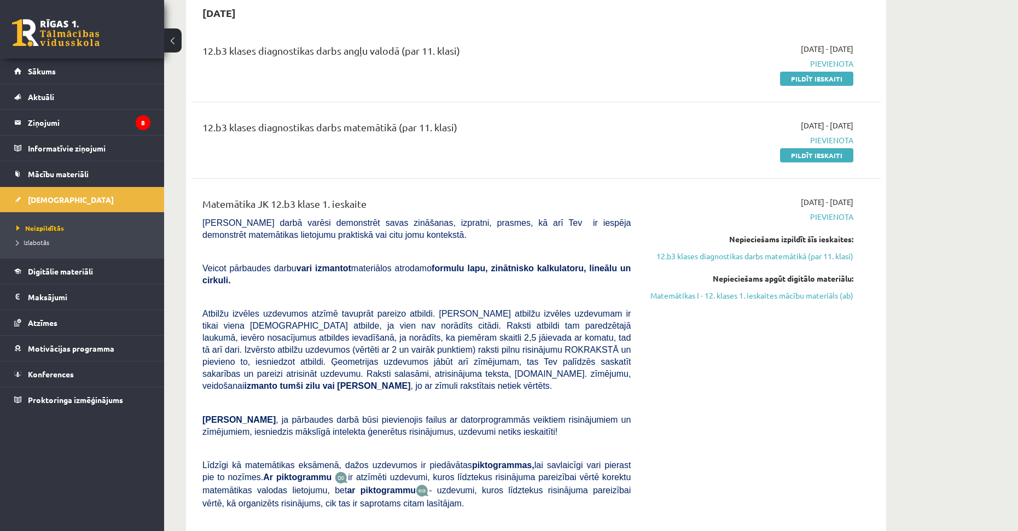
scroll to position [140, 0]
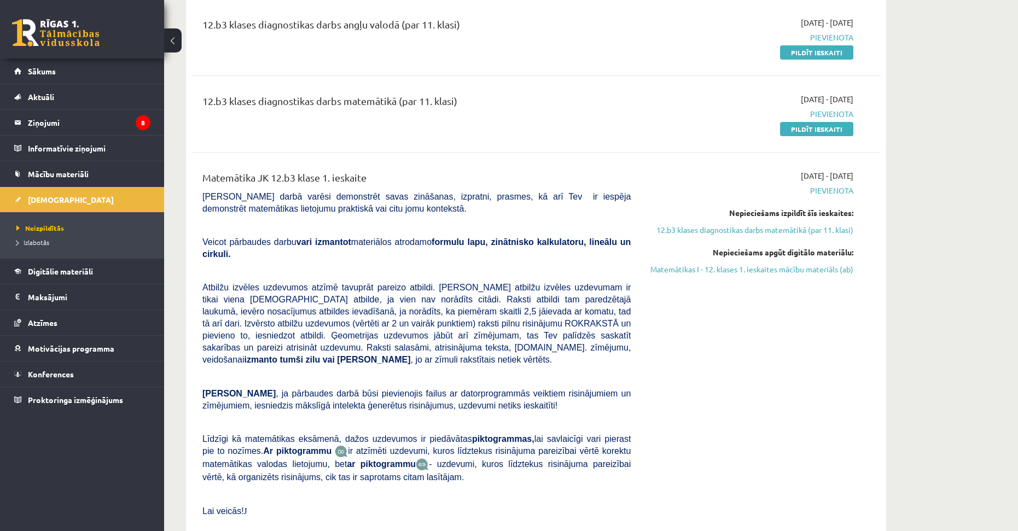
drag, startPoint x: 636, startPoint y: 272, endPoint x: 640, endPoint y: 302, distance: 30.4
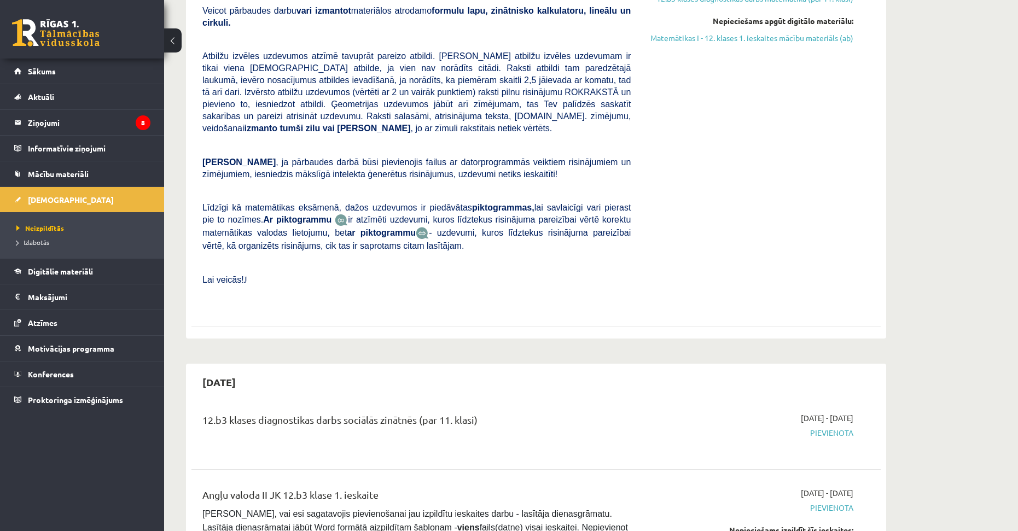
scroll to position [392, 0]
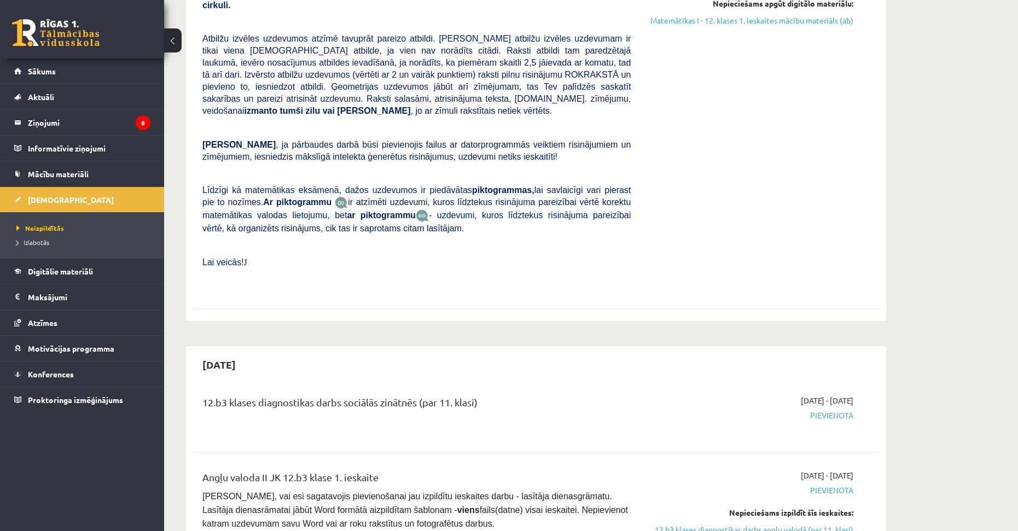
drag, startPoint x: 599, startPoint y: 285, endPoint x: 616, endPoint y: 332, distance: 50.0
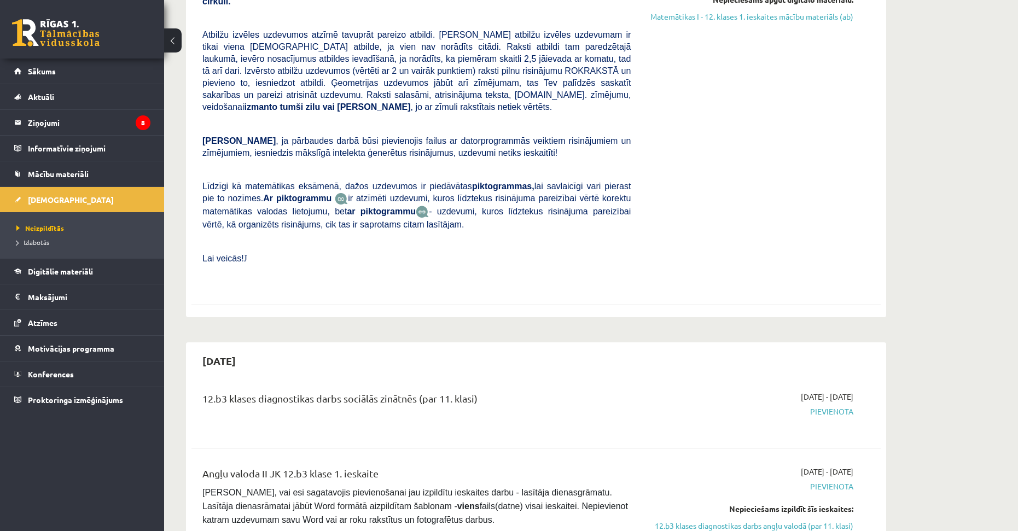
drag, startPoint x: 242, startPoint y: 334, endPoint x: 259, endPoint y: 339, distance: 18.0
click at [247, 348] on h2 "2025-09-30" at bounding box center [219, 361] width 55 height 26
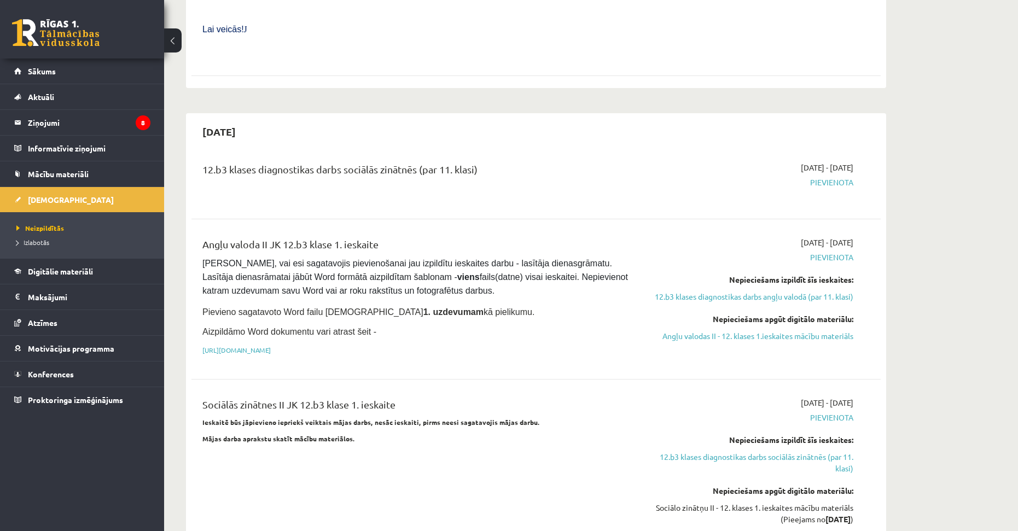
drag, startPoint x: 560, startPoint y: 339, endPoint x: 562, endPoint y: 368, distance: 29.0
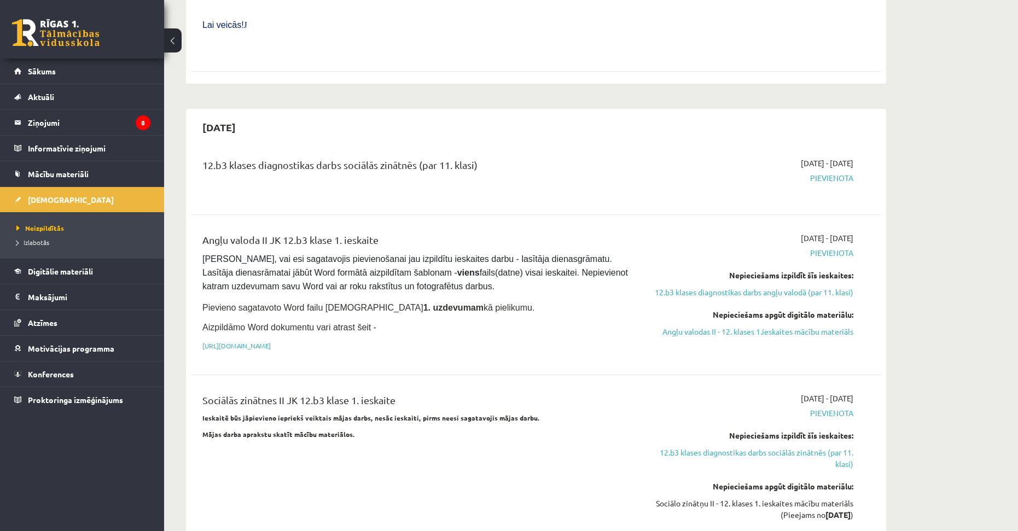
scroll to position [646, 0]
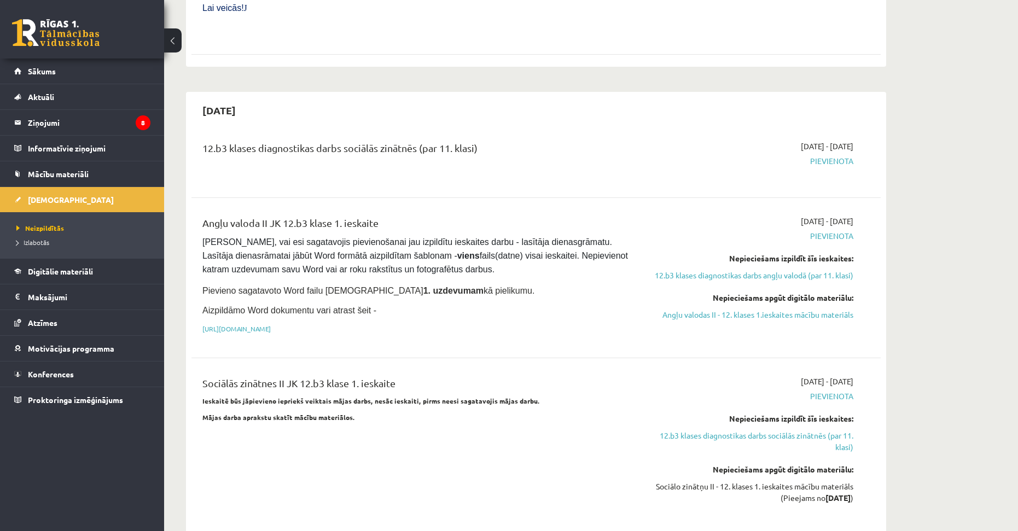
drag, startPoint x: 543, startPoint y: 295, endPoint x: 462, endPoint y: 349, distance: 97.9
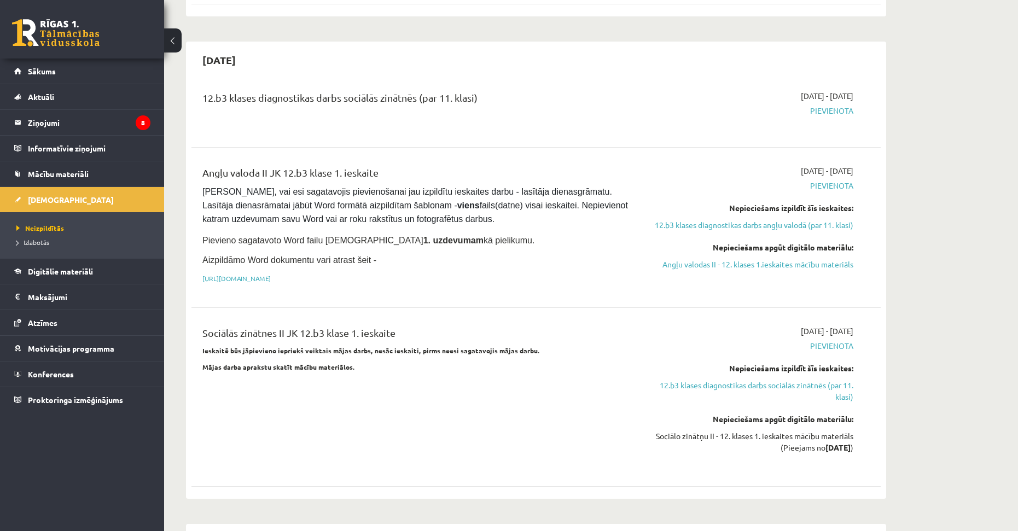
scroll to position [750, 0]
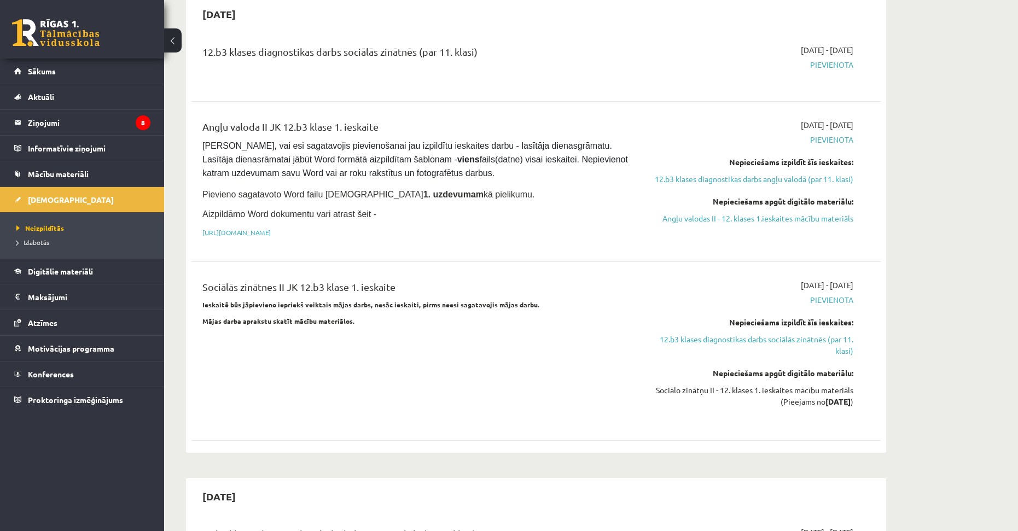
drag, startPoint x: 543, startPoint y: 372, endPoint x: 546, endPoint y: 407, distance: 35.7
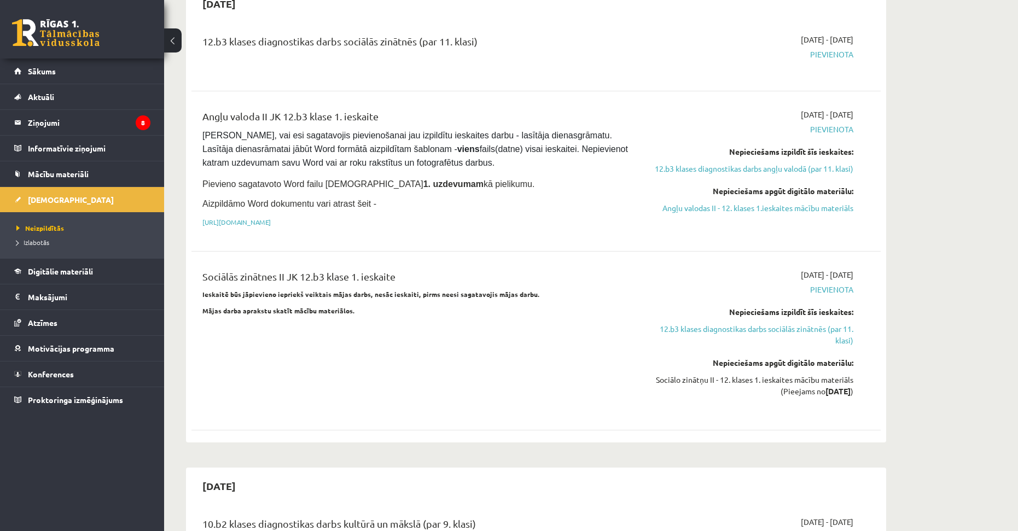
scroll to position [611, 0]
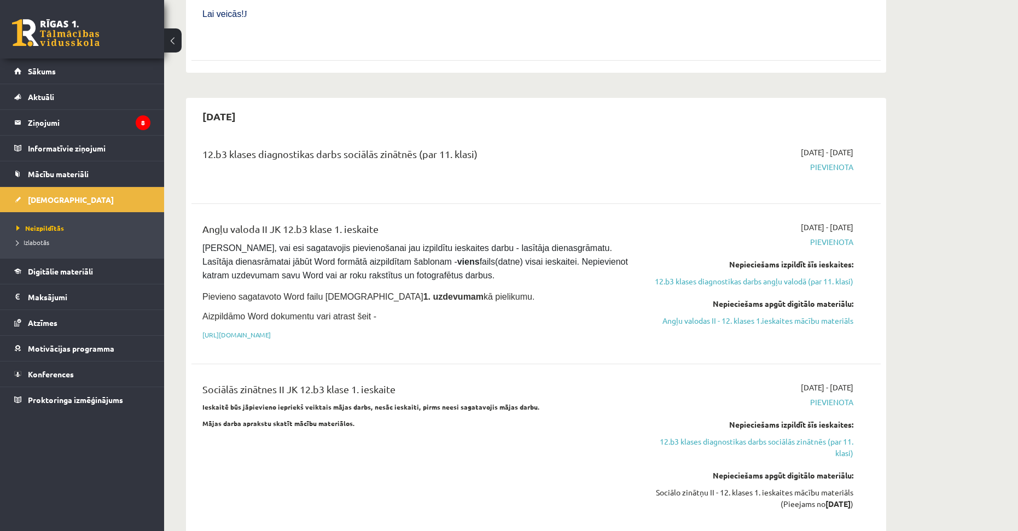
drag, startPoint x: 517, startPoint y: 299, endPoint x: 478, endPoint y: 211, distance: 96.8
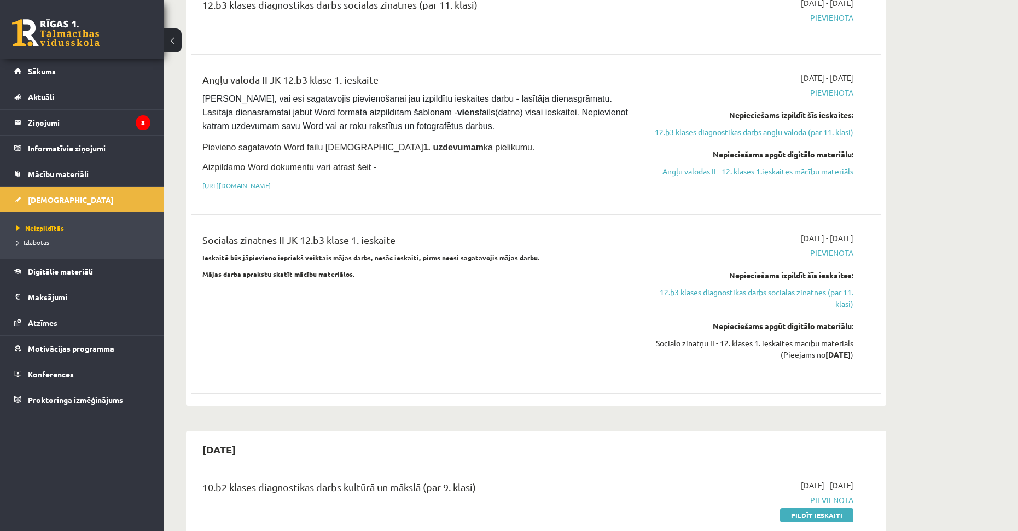
drag, startPoint x: 548, startPoint y: 328, endPoint x: 547, endPoint y: 353, distance: 24.6
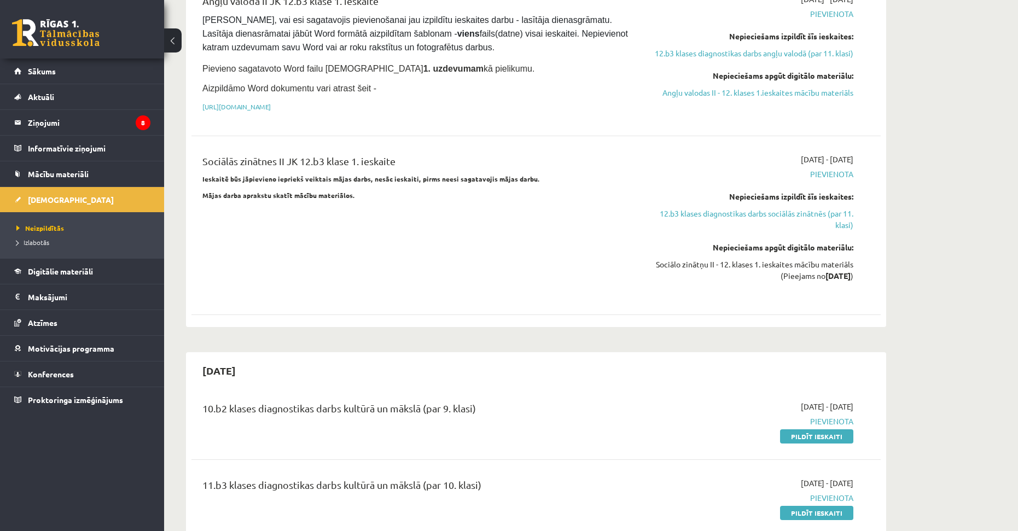
scroll to position [903, 0]
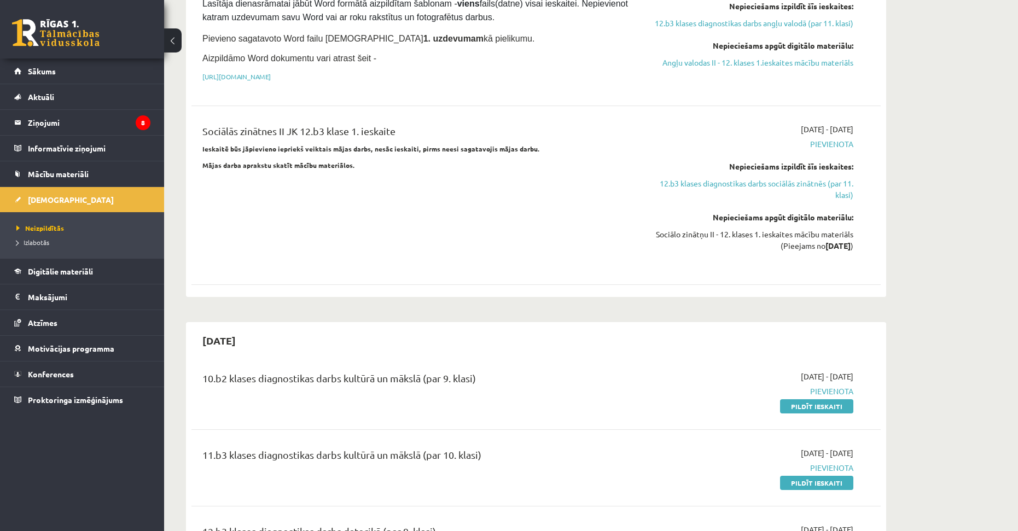
drag, startPoint x: 504, startPoint y: 251, endPoint x: 513, endPoint y: 292, distance: 41.4
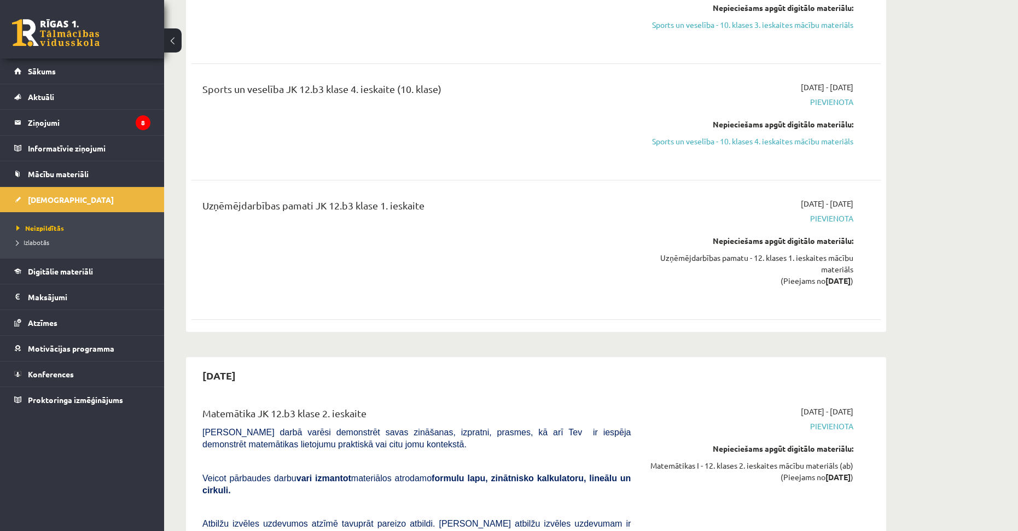
drag, startPoint x: 937, startPoint y: 248, endPoint x: 937, endPoint y: 288, distance: 39.9
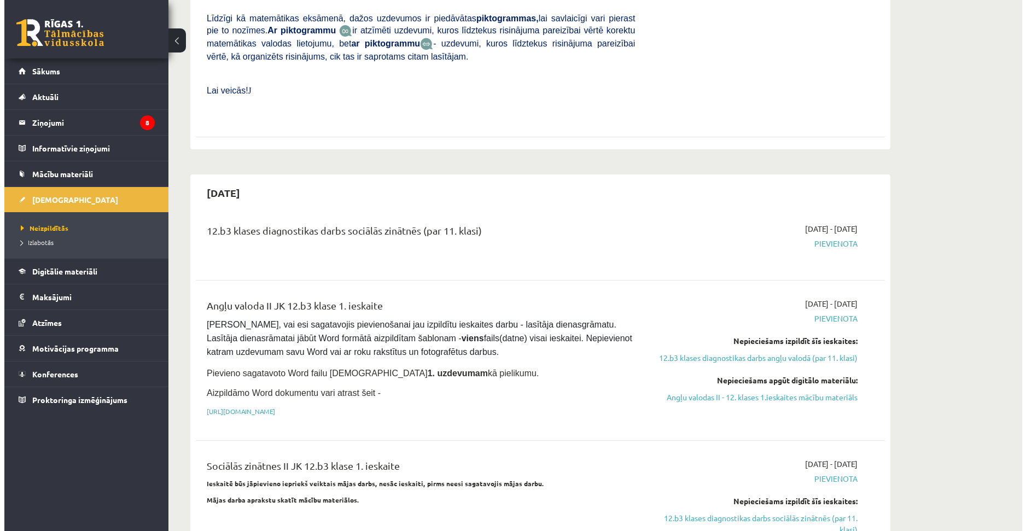
scroll to position [0, 0]
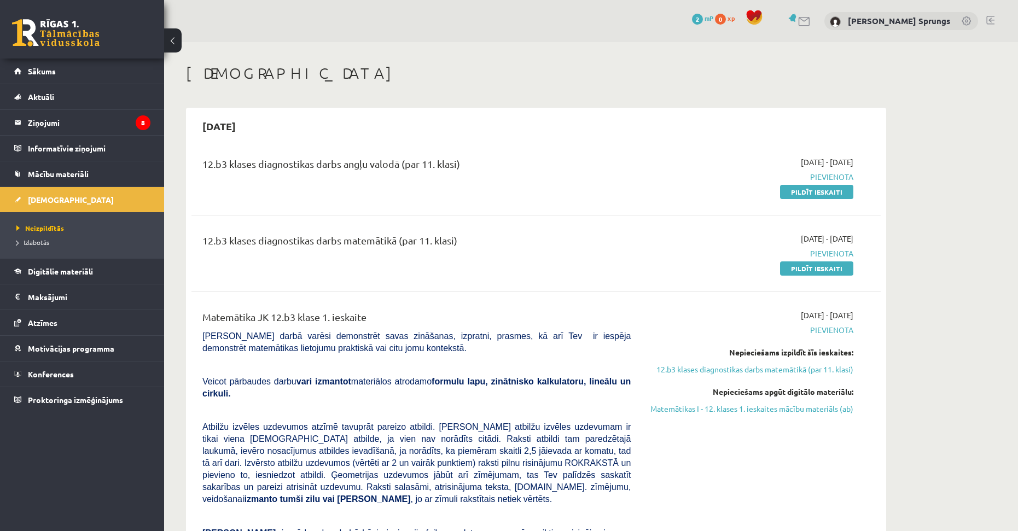
drag, startPoint x: 918, startPoint y: 333, endPoint x: 926, endPoint y: 143, distance: 190.0
click at [23, 120] on link "Ziņojumi 8" at bounding box center [82, 122] width 136 height 25
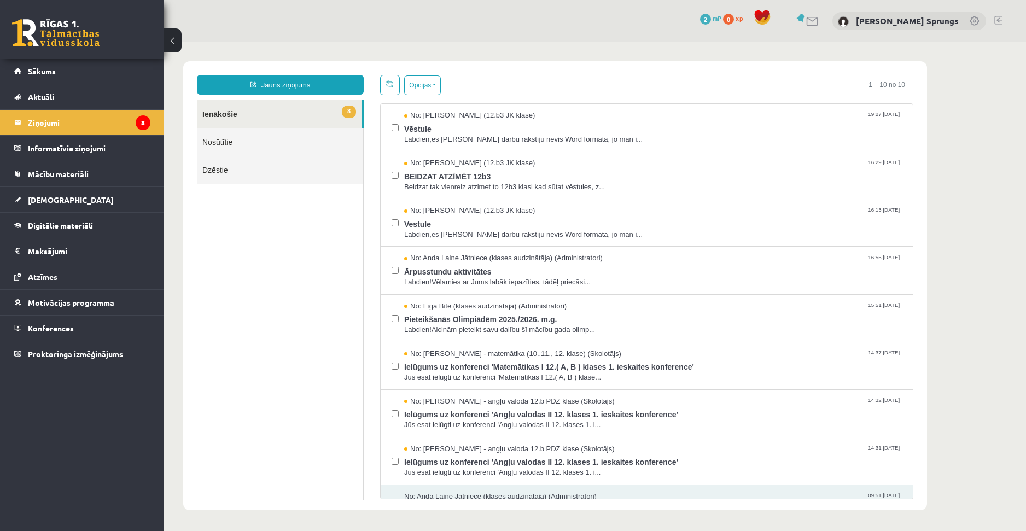
click at [309, 120] on link "8 Ienākošie" at bounding box center [279, 114] width 165 height 28
